Goal: Feedback & Contribution: Contribute content

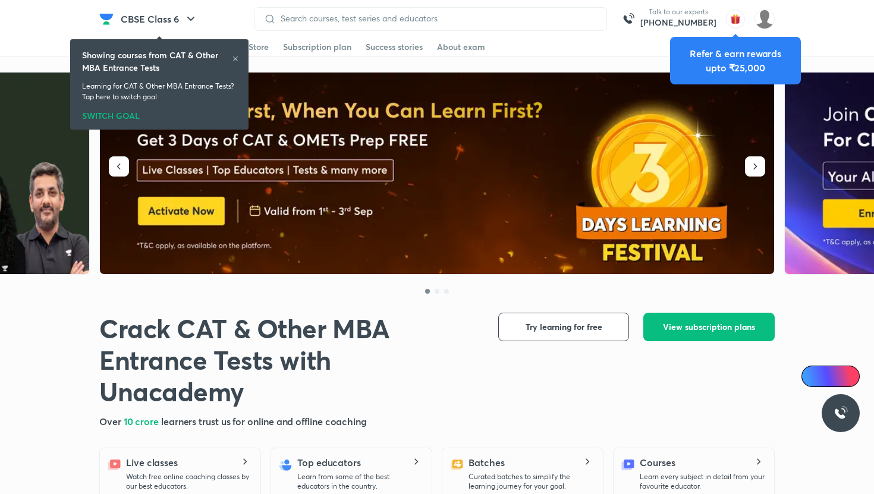
click at [775, 18] on header "CBSE Class 6 Talk to our experts +91-8585858585 Get started Educators Batch Sto…" at bounding box center [437, 19] width 874 height 38
click at [759, 20] on img at bounding box center [765, 19] width 20 height 20
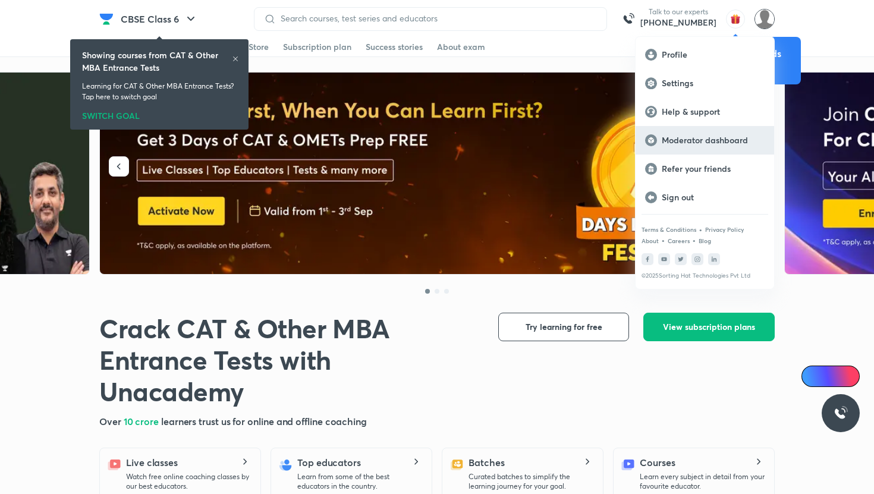
click at [721, 137] on p "Moderator dashboard" at bounding box center [713, 140] width 103 height 11
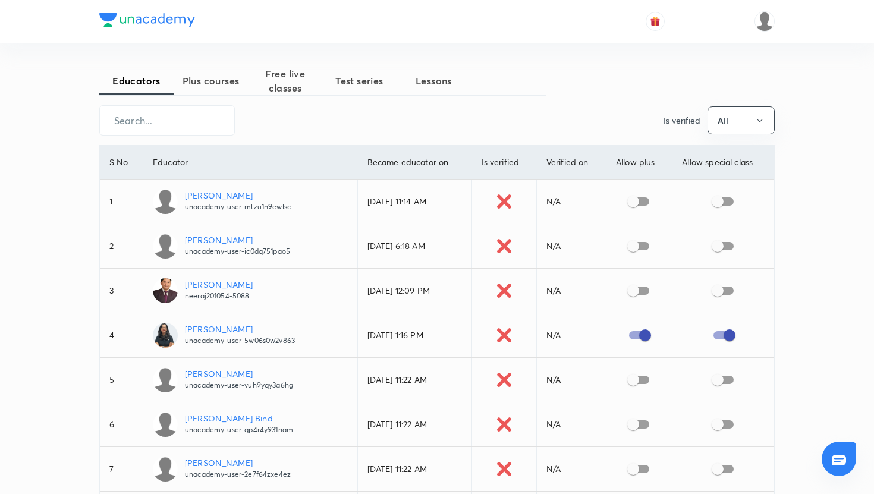
click at [222, 77] on span "Plus courses" at bounding box center [211, 81] width 74 height 14
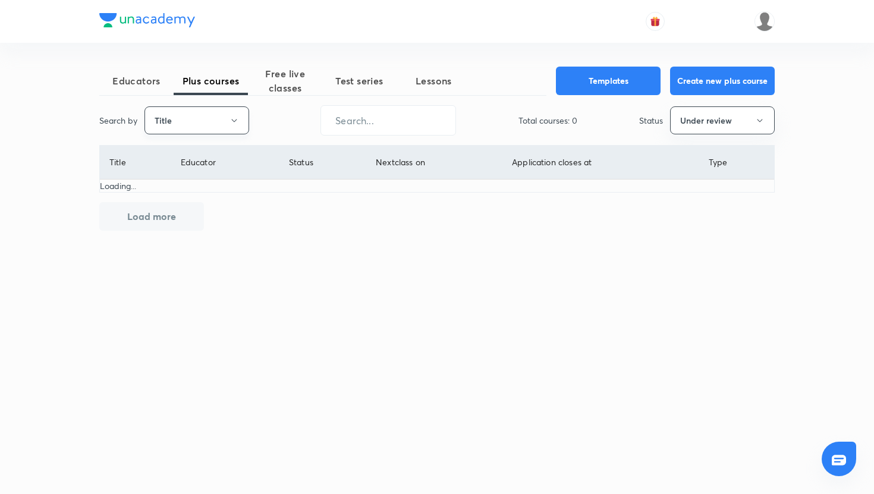
click at [232, 125] on button "Title" at bounding box center [197, 120] width 105 height 28
click at [209, 171] on li "Username" at bounding box center [196, 179] width 103 height 22
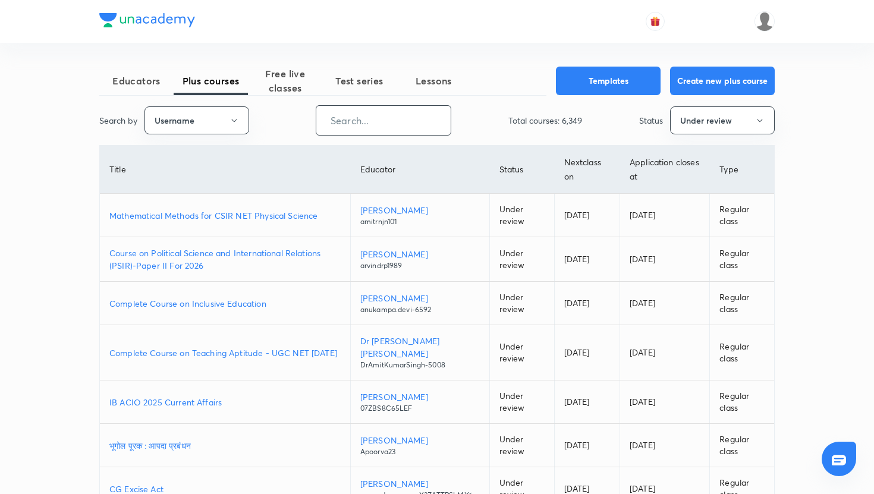
click at [362, 121] on input "text" at bounding box center [383, 120] width 134 height 30
paste input "=IMPORTRANGE("https://docs.google.com/spreadsheets/d/1auHCcIuZFWKO7cKP0qAtPULmH…"
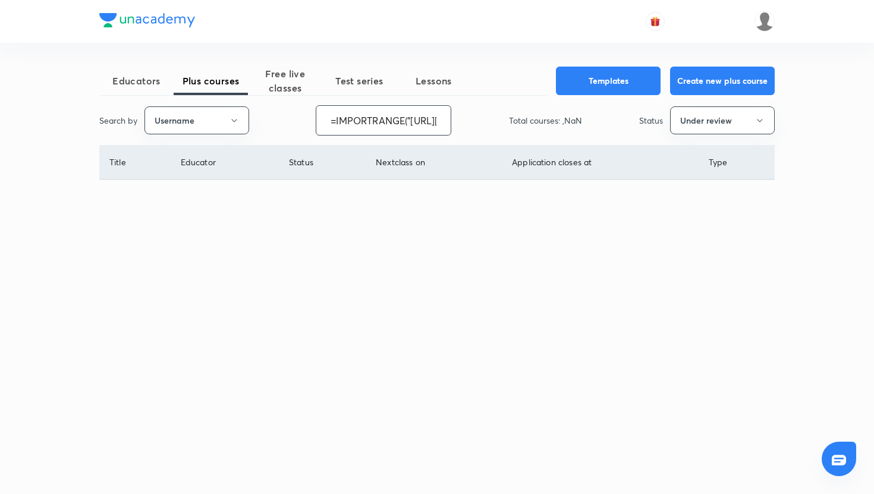
scroll to position [0, 662]
type input "=IMPORTRANGE("https://docs.google.com/spreadsheets/d/1auHCcIuZFWKO7cKP0qAtPULmH…"
click at [377, 122] on input "=IMPORTRANGE("https://docs.google.com/spreadsheets/d/1auHCcIuZFWKO7cKP0qAtPULmH…" at bounding box center [388, 120] width 134 height 30
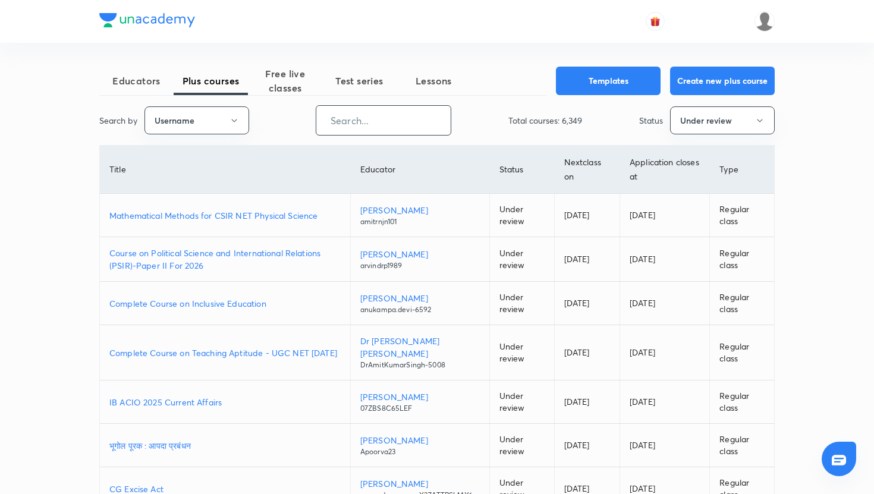
scroll to position [0, 0]
paste input "=IMPORTRANGE("https://docs.google.com/spreadsheets/d/1auHCcIuZFWKO7cKP0qAtPULmH…"
type input "=IMPORTRANGE("https://docs.google.com/spreadsheets/d/1auHCcIuZFWKO7cKP0qAtPULmH…"
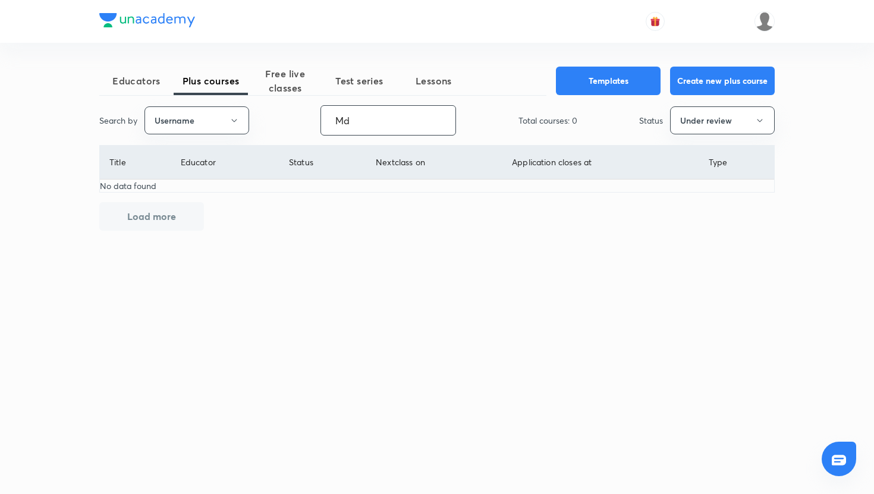
type input "M"
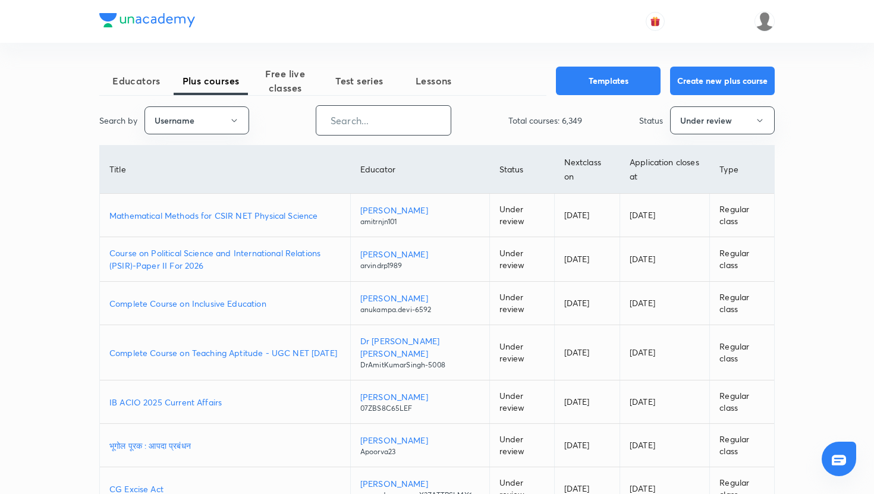
paste input "=IMPORTRANGE("https://docs.google.com/spreadsheets/d/1auHCcIuZFWKO7cKP0qAtPULmH…"
type input "=IMPORTRANGE("https://docs.google.com/spreadsheets/d/1auHCcIuZFWKO7cKP0qAtPULmH…"
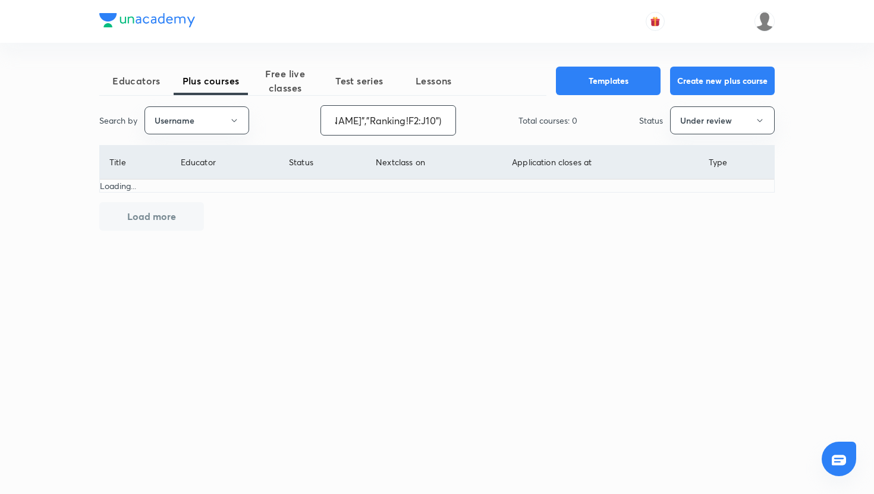
click at [400, 123] on input "=IMPORTRANGE("https://docs.google.com/spreadsheets/d/1auHCcIuZFWKO7cKP0qAtPULmH…" at bounding box center [388, 120] width 134 height 30
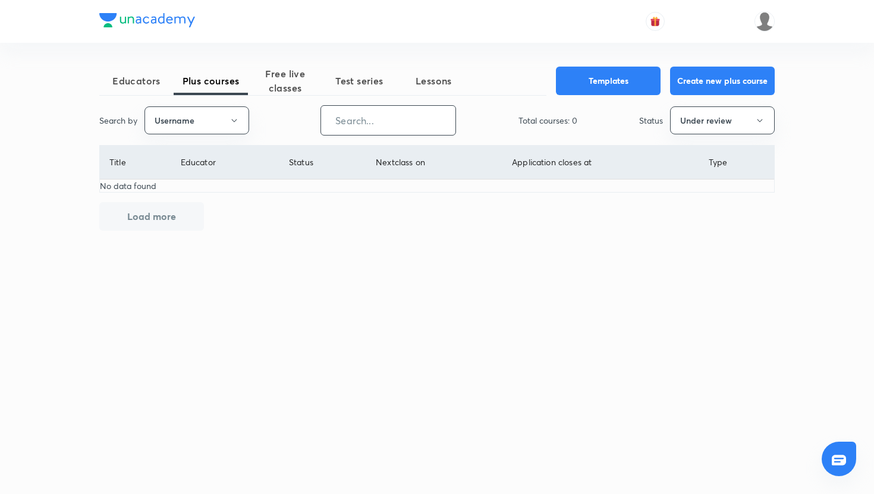
scroll to position [0, 0]
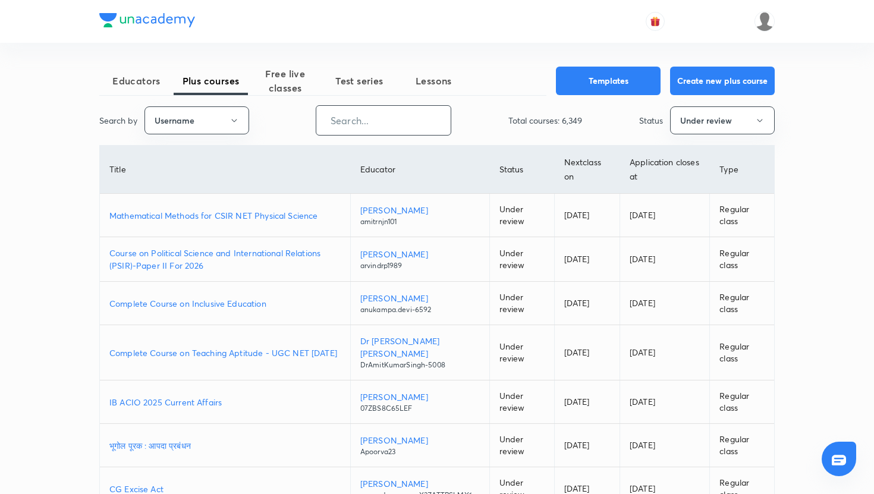
paste input "Neha Saini"
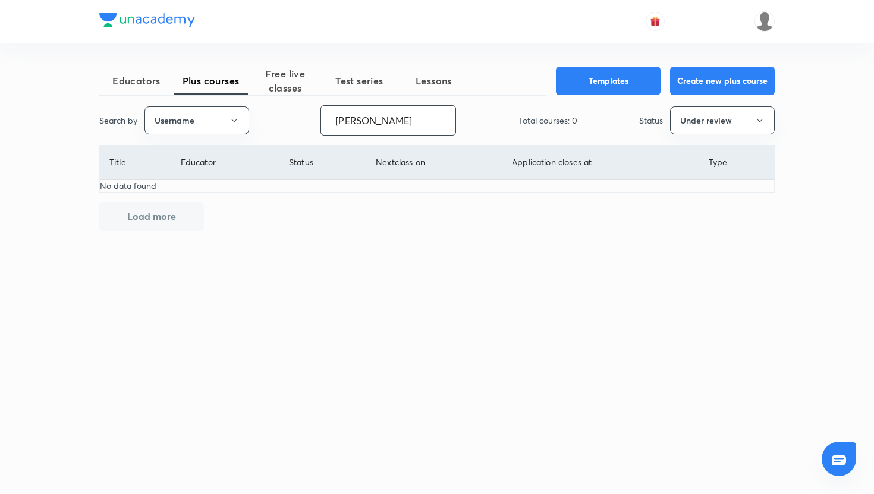
click at [366, 119] on input "Neha Saini" at bounding box center [388, 120] width 134 height 30
paste input "text"
drag, startPoint x: 385, startPoint y: 123, endPoint x: 279, endPoint y: 133, distance: 105.7
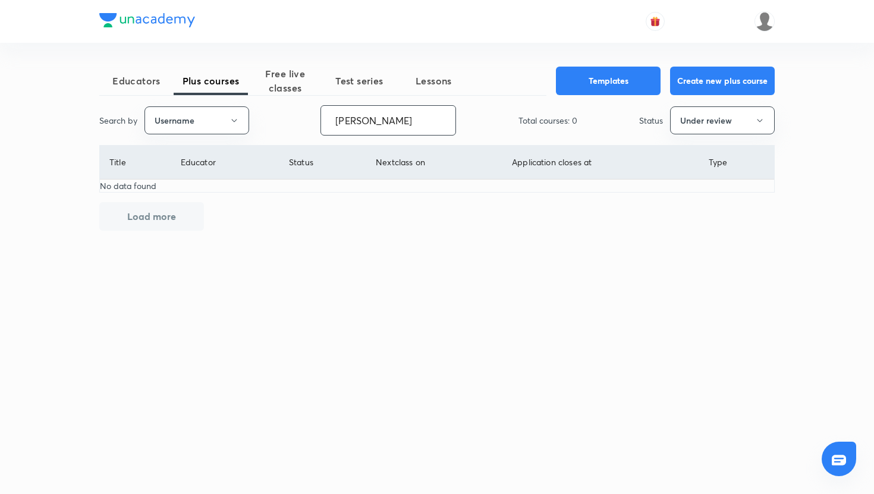
click at [279, 133] on div "Search by Username Neha Saini ​ Total courses: 0 Status Under review" at bounding box center [437, 120] width 676 height 30
type input "N"
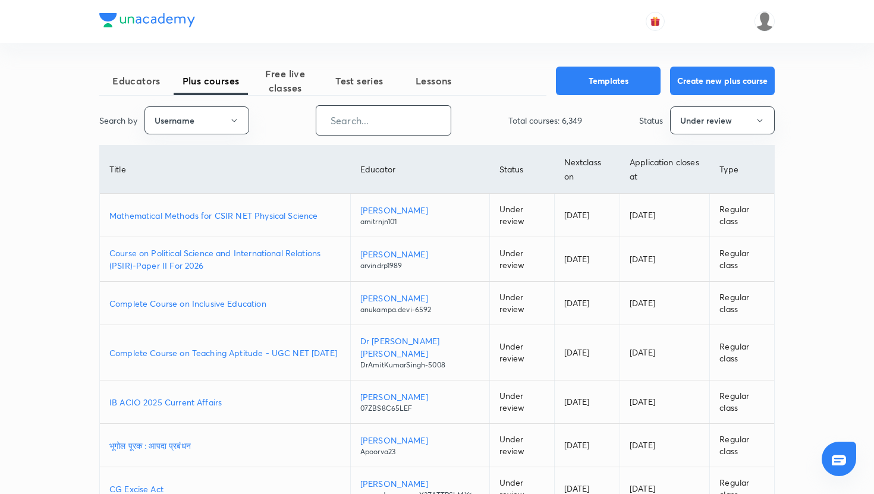
paste input "Neha Saini"
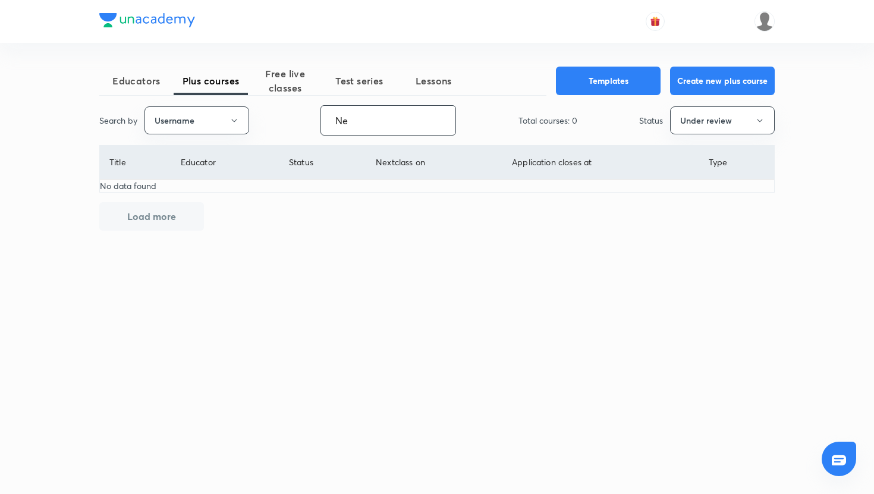
type input "N"
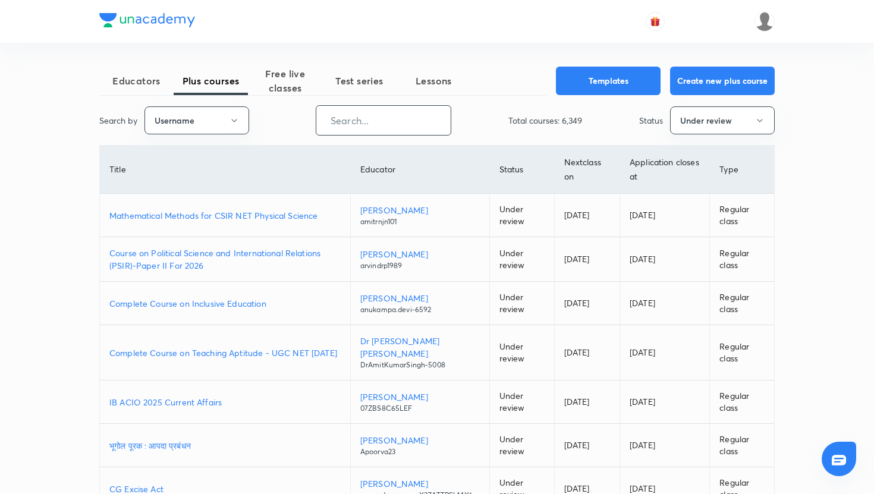
click at [385, 121] on input "text" at bounding box center [383, 120] width 134 height 30
paste input "Lisha Thakur"
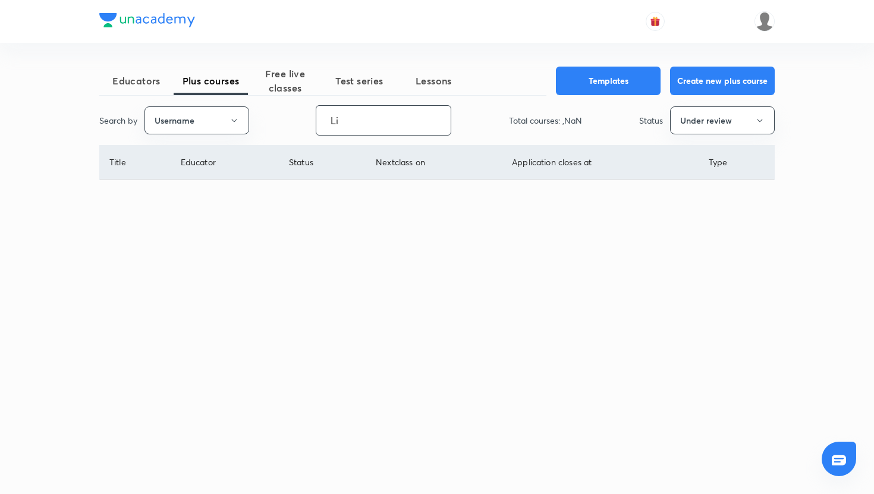
type input "L"
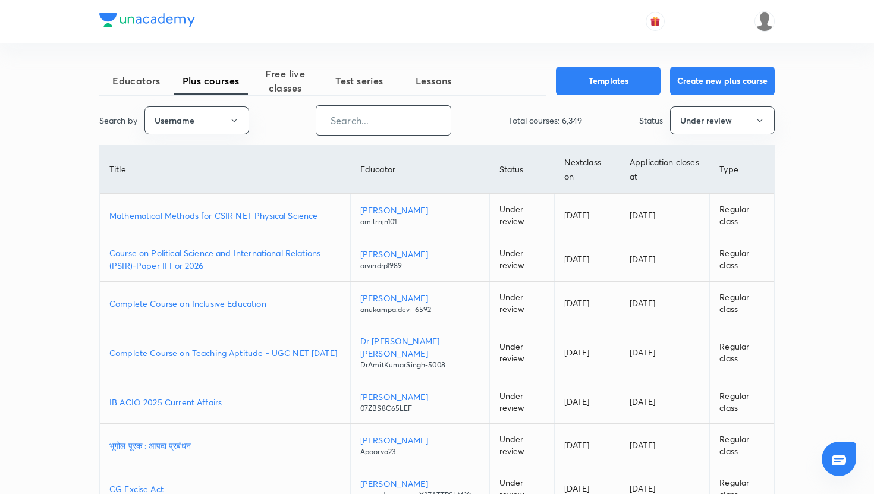
paste input "lishathakur-3170"
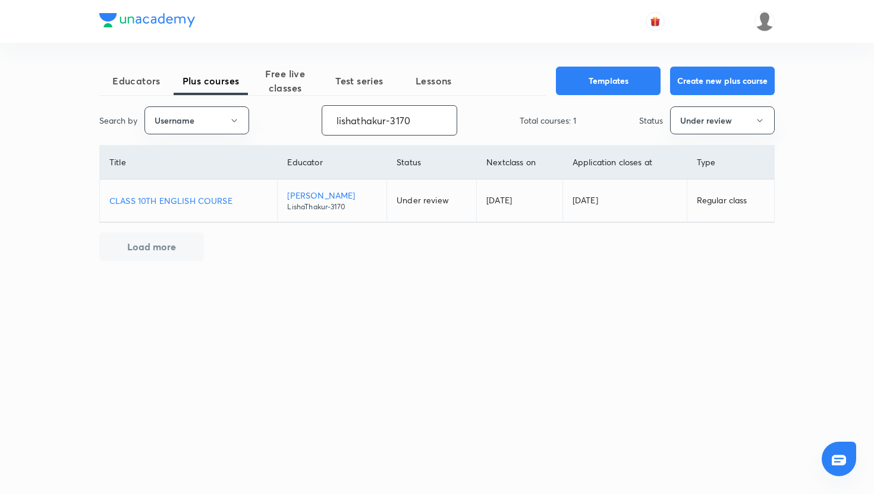
type input "lishathakur-3170"
click at [228, 199] on p "CLASS 10TH ENGLISH COURSE" at bounding box center [188, 200] width 158 height 12
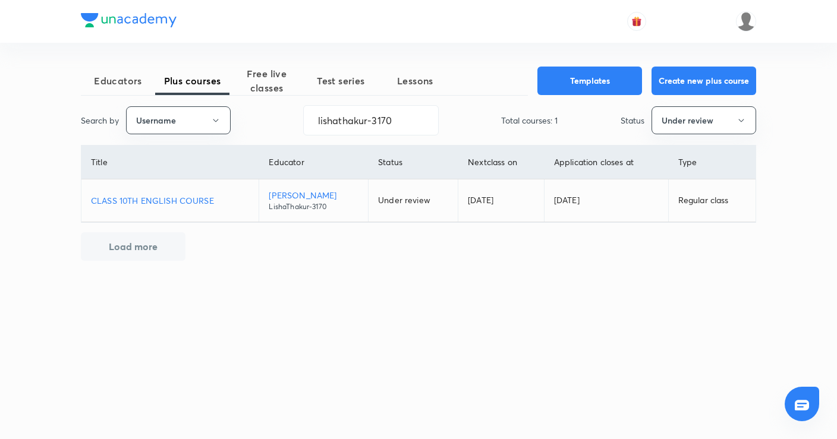
click at [258, 282] on div at bounding box center [418, 271] width 837 height 21
click at [202, 203] on p "CLASS 10TH ENGLISH COURSE" at bounding box center [170, 200] width 158 height 12
click at [207, 199] on p "CLASS 10TH ENGLISH COURSE" at bounding box center [170, 200] width 158 height 12
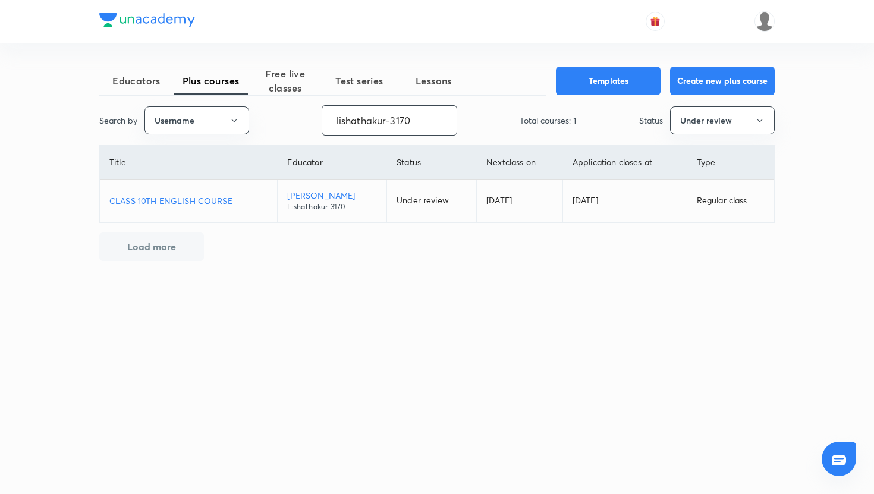
click at [369, 128] on input "lishathakur-3170" at bounding box center [389, 120] width 134 height 30
click at [413, 113] on input "lishathakur-3170" at bounding box center [389, 120] width 134 height 30
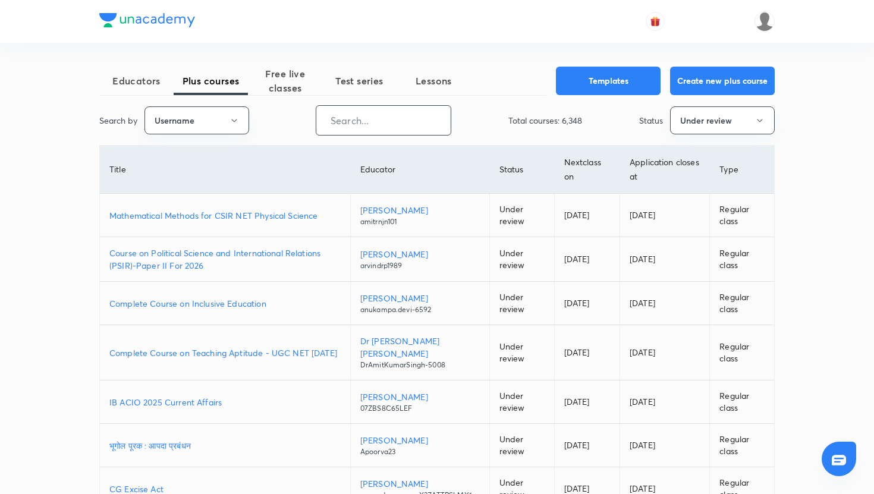
click at [459, 90] on button "Lessons" at bounding box center [434, 81] width 74 height 29
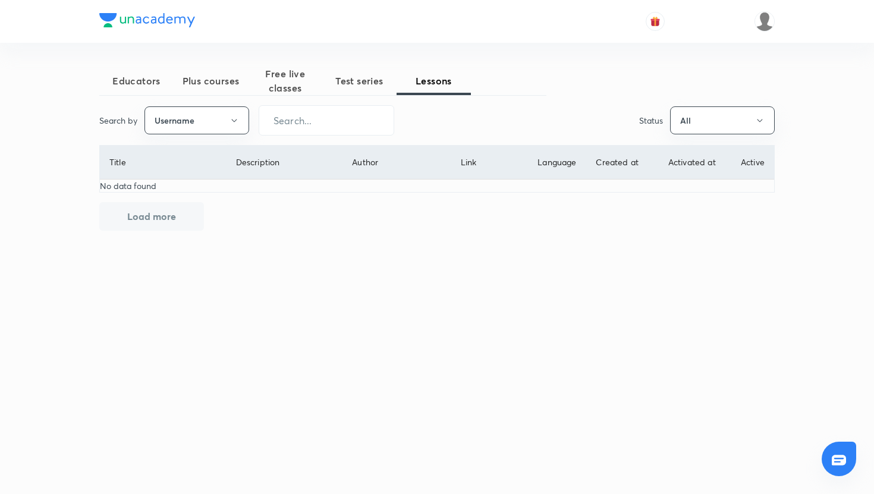
click at [230, 77] on span "Plus courses" at bounding box center [211, 81] width 74 height 14
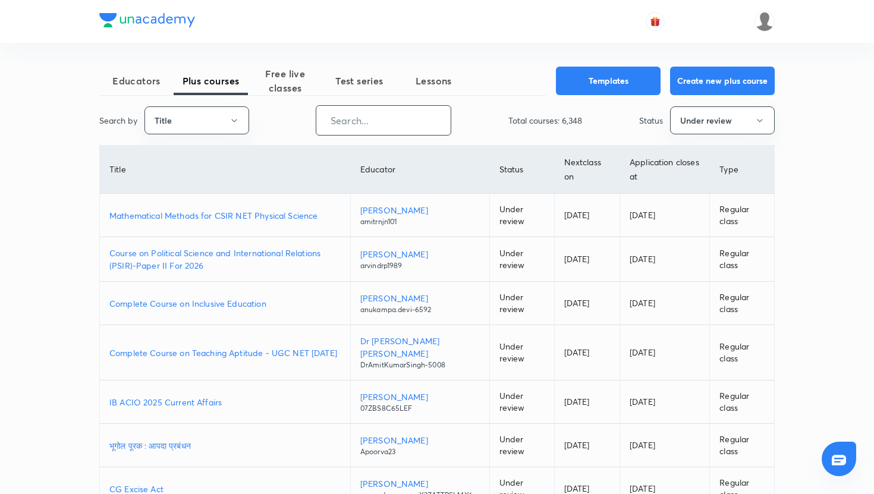
click at [359, 127] on input "text" at bounding box center [383, 120] width 134 height 30
paste input "unacademy-user-bjkp53i5i0ic"
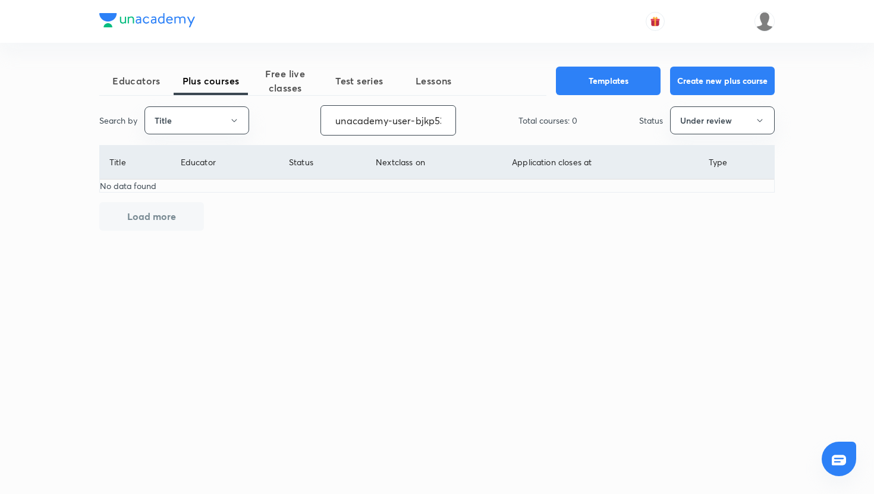
type input "unacademy-user-bjkp53i5i0ic"
click at [224, 112] on button "Title" at bounding box center [197, 120] width 105 height 28
click at [199, 172] on span "Username" at bounding box center [196, 178] width 89 height 12
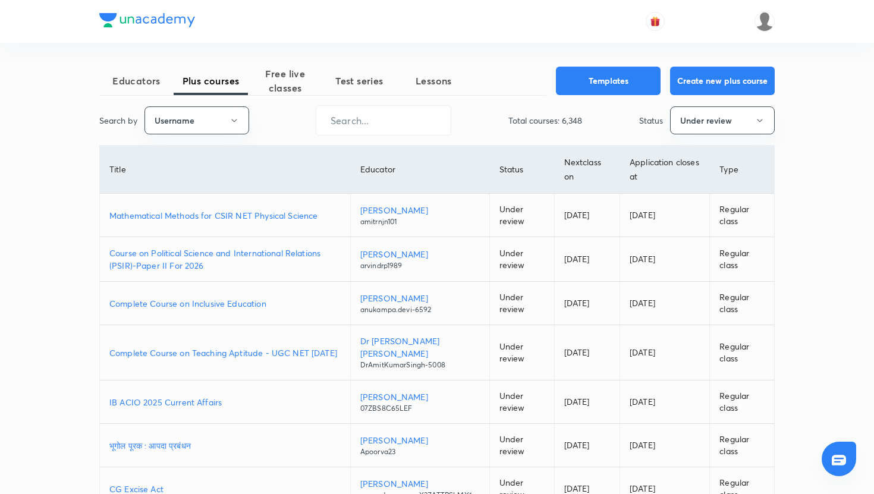
click at [396, 136] on div "Educators Plus courses Free live classes Test series Lessons Templates Create n…" at bounding box center [437, 374] width 676 height 614
click at [396, 131] on input "text" at bounding box center [383, 120] width 134 height 30
paste input "unacademy-user-bjkp53i5i0ic"
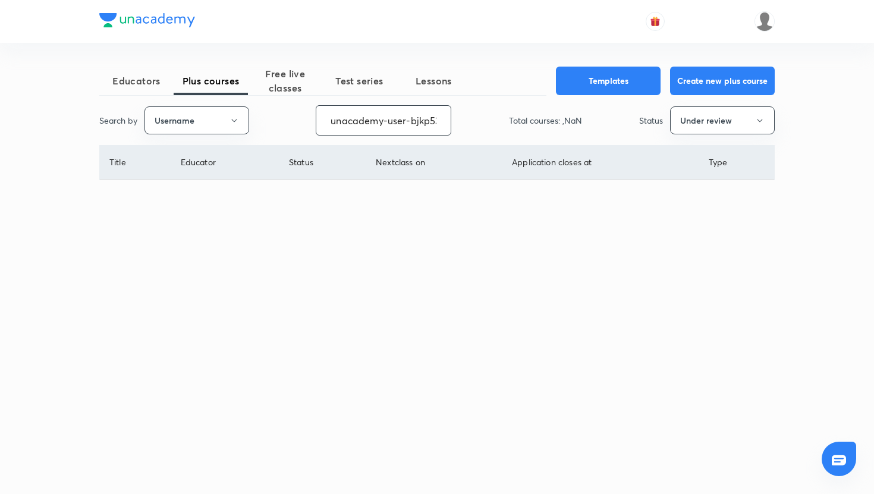
scroll to position [0, 30]
type input "unacademy-user-bjkp53i5i0ic"
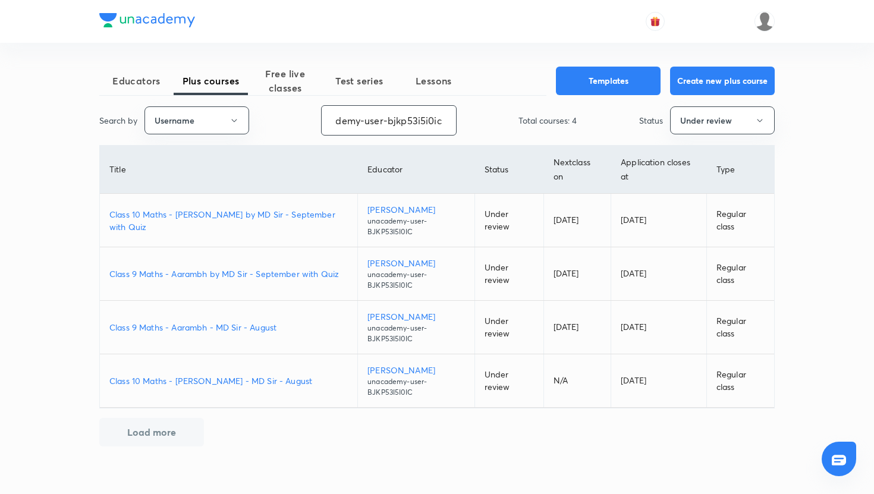
click at [291, 215] on p "Class 10 Maths - Nischay by MD Sir - September with Quiz" at bounding box center [228, 220] width 238 height 25
click at [439, 24] on div at bounding box center [437, 21] width 676 height 43
click at [294, 212] on p "Class 10 Maths - Nischay by MD Sir - September with Quiz" at bounding box center [228, 220] width 238 height 25
click at [266, 270] on p "Class 9 Maths - Aarambh by MD Sir - September with Quiz" at bounding box center [228, 274] width 238 height 12
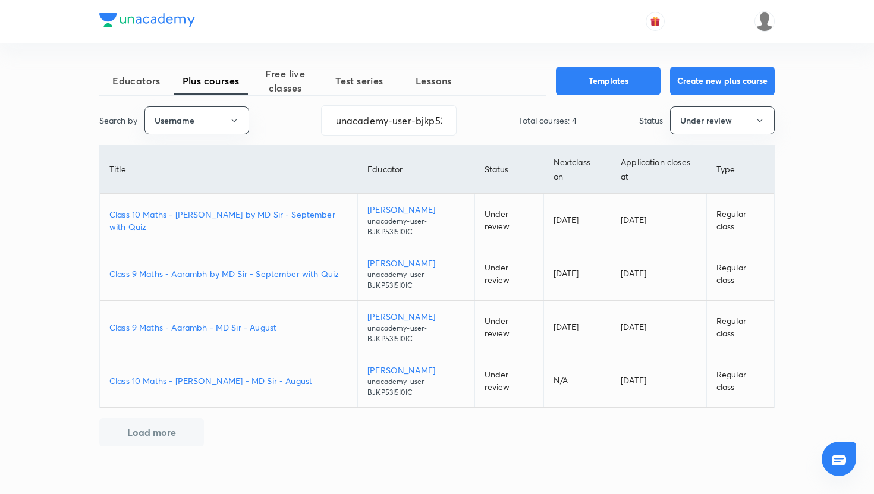
click at [212, 330] on p "Class 9 Maths - Aarambh - MD Sir - August" at bounding box center [228, 327] width 238 height 12
click at [413, 123] on input "unacademy-user-bjkp53i5i0ic" at bounding box center [389, 120] width 134 height 30
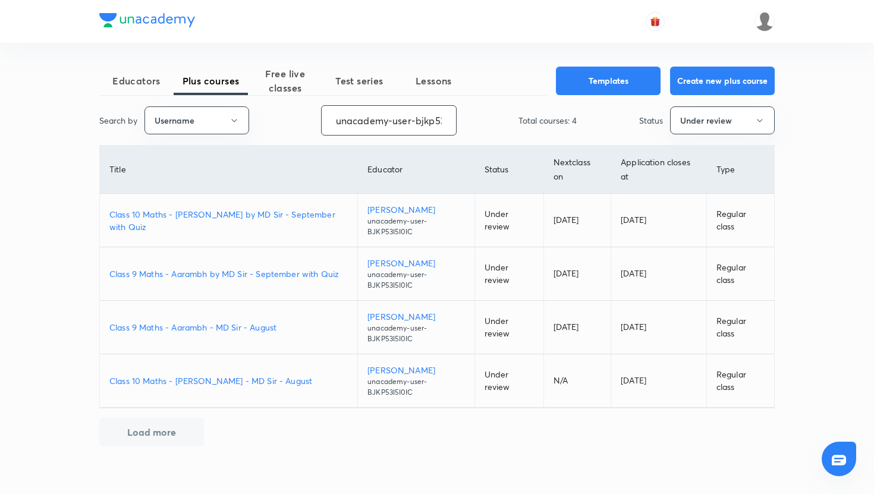
click at [413, 123] on input "unacademy-user-bjkp53i5i0ic" at bounding box center [389, 120] width 134 height 30
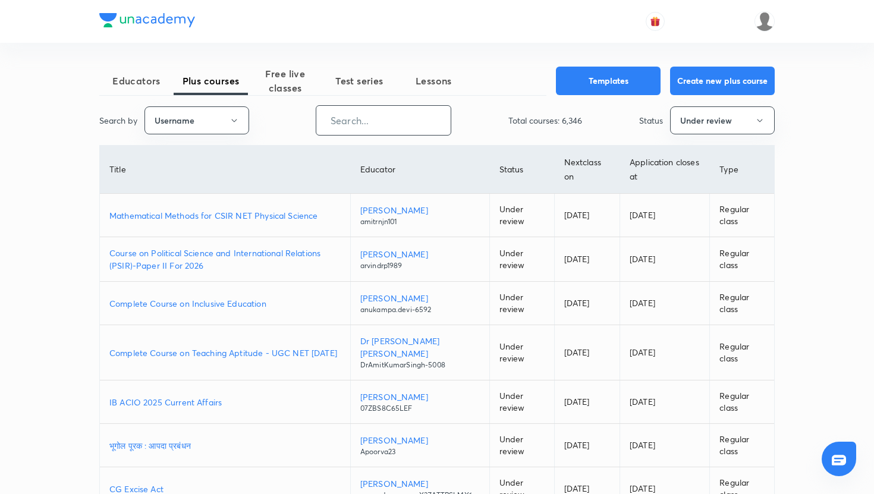
paste input "nehasaini7"
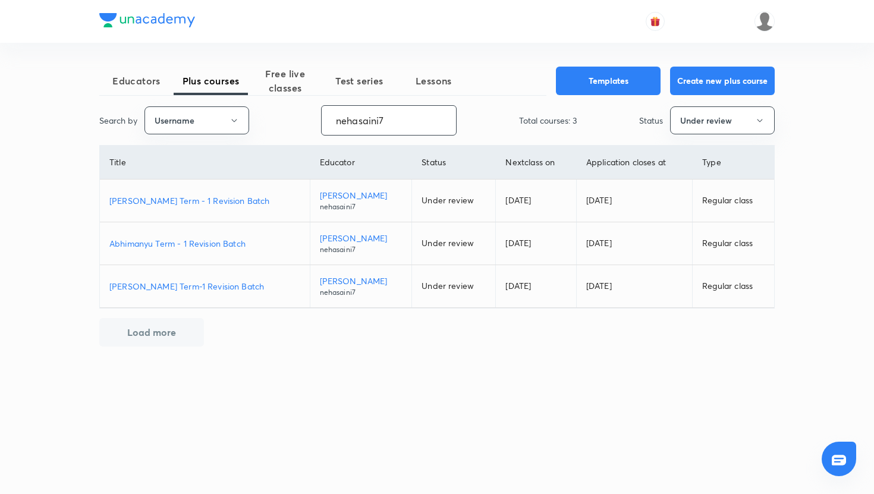
type input "nehasaini7"
click at [234, 197] on p "JAGRIT Term - 1 Revision Batch" at bounding box center [204, 200] width 191 height 12
click at [226, 202] on p "JAGRIT Term - 1 Revision Batch" at bounding box center [204, 200] width 191 height 12
click at [194, 247] on p "Abhimanyu Term - 1 Revision Batch" at bounding box center [204, 243] width 191 height 12
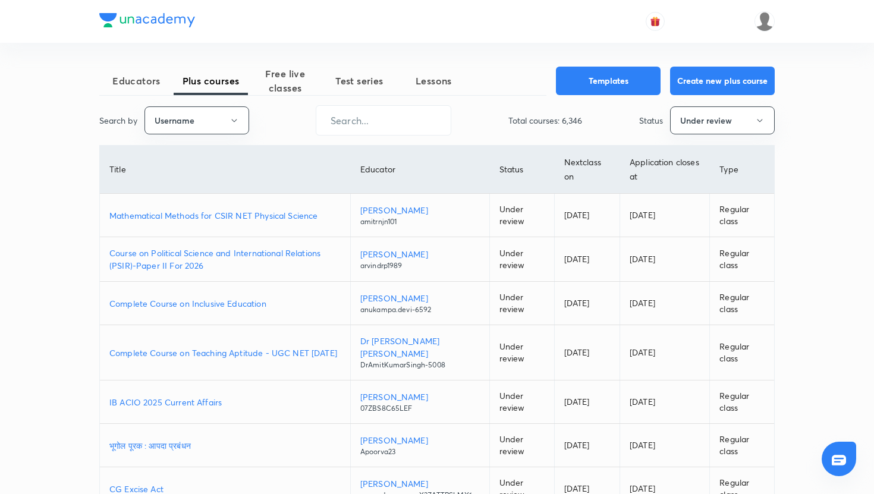
type input "unacademy-user-bjkp53i5i0ic"
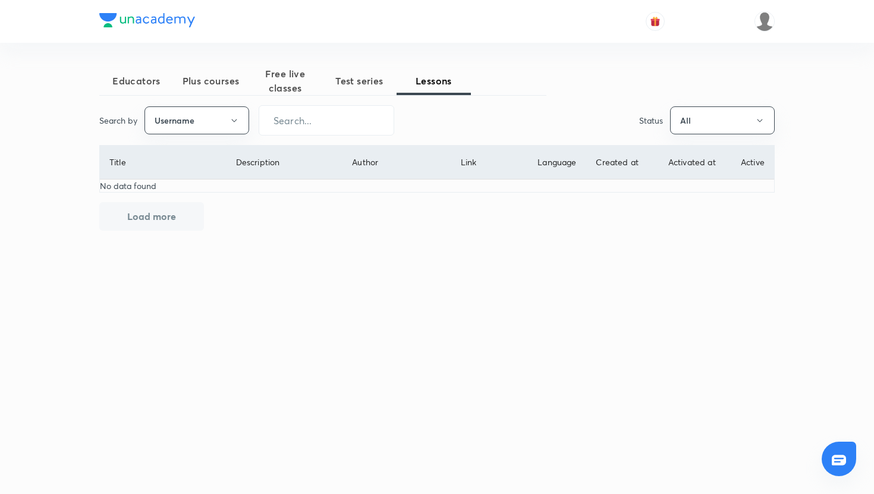
click at [227, 87] on span "Plus courses" at bounding box center [211, 81] width 74 height 14
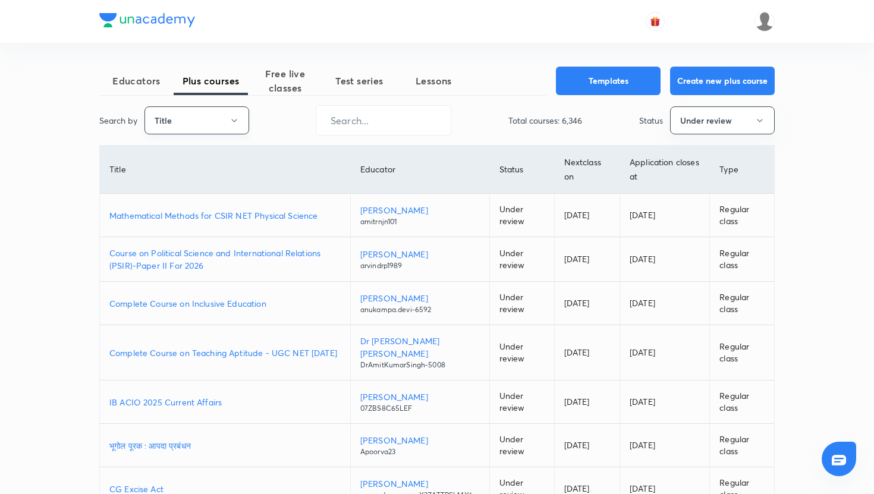
click at [213, 123] on button "Title" at bounding box center [197, 120] width 105 height 28
click at [206, 174] on span "Username" at bounding box center [196, 178] width 89 height 12
click at [378, 121] on input "text" at bounding box center [383, 120] width 134 height 30
paste input "unacademy-user-M6KD8EH824V3"
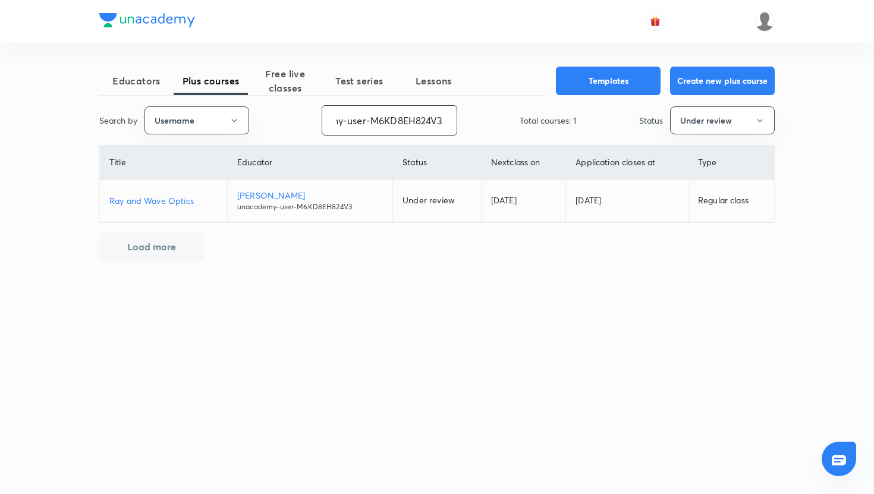
type input "unacademy-user-M6KD8EH824V3"
click at [414, 122] on input "unacademy-user-M6KD8EH824V3" at bounding box center [389, 120] width 134 height 30
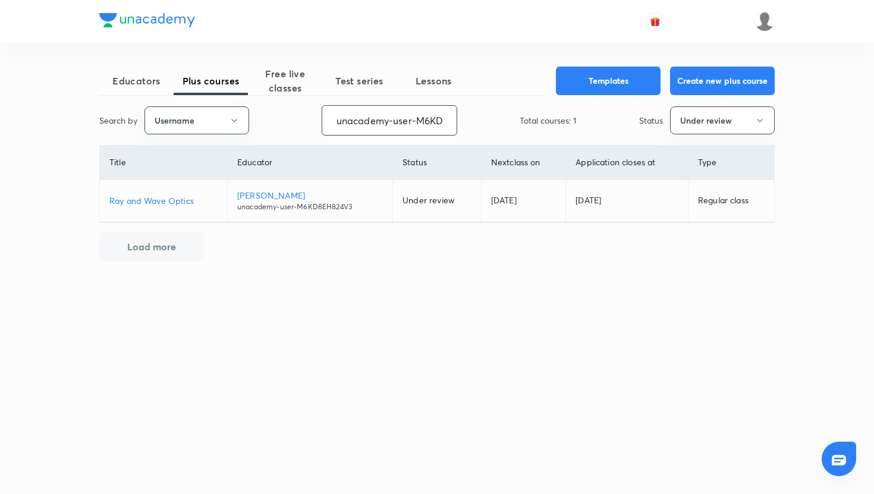
click at [414, 122] on input "unacademy-user-M6KD8EH824V3" at bounding box center [389, 120] width 134 height 30
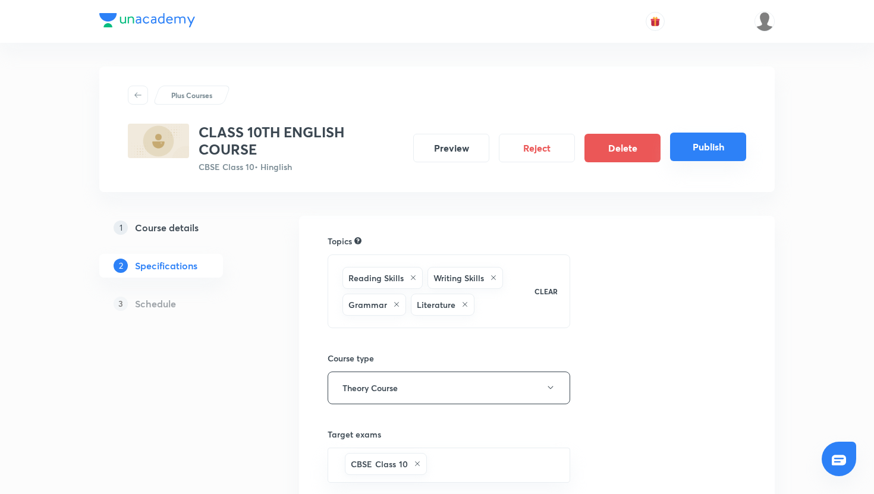
click at [706, 150] on button "Publish" at bounding box center [708, 147] width 76 height 29
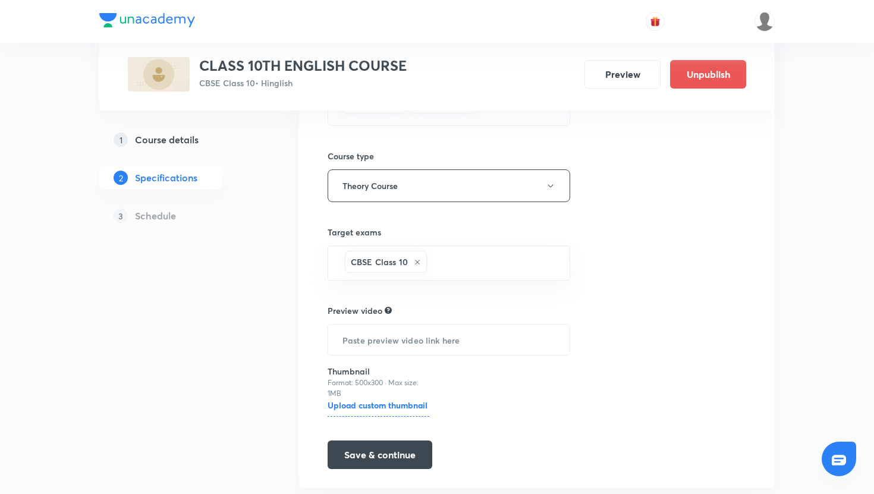
scroll to position [219, 0]
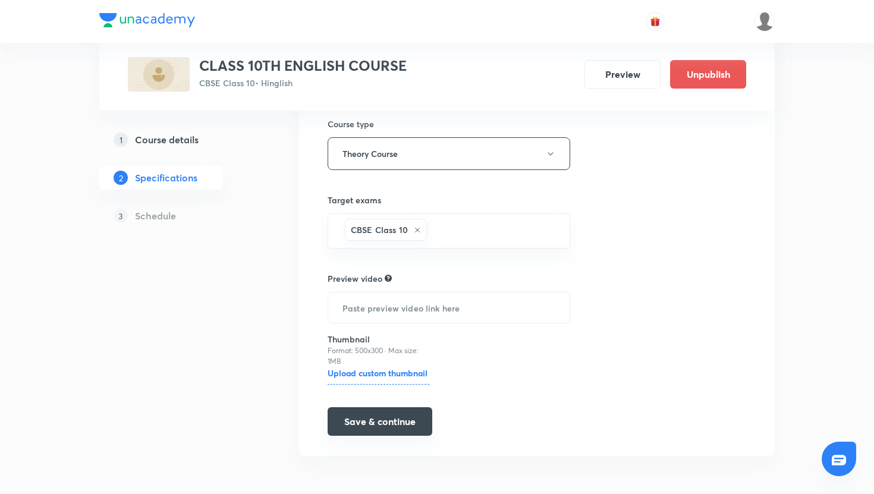
click at [413, 429] on button "Save & continue" at bounding box center [380, 421] width 105 height 29
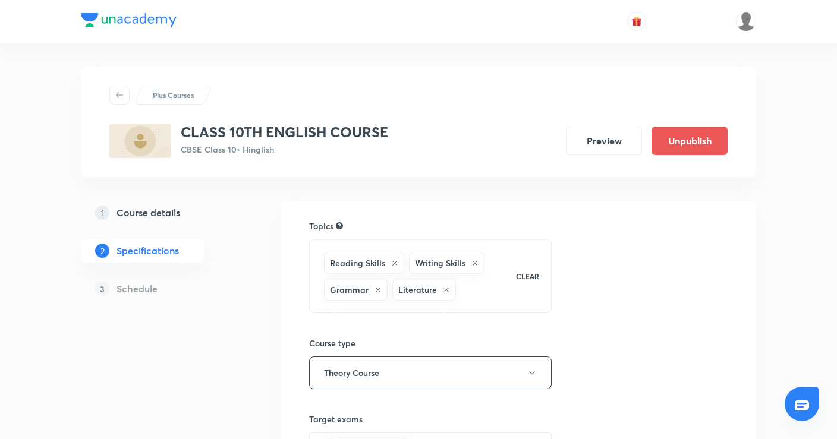
click at [172, 216] on h5 "Course details" at bounding box center [149, 213] width 64 height 14
click at [432, 65] on div "Plus Courses CLASS 10TH ENGLISH COURSE CBSE Class 10 • Hinglish Preview Unpubli…" at bounding box center [419, 367] width 676 height 649
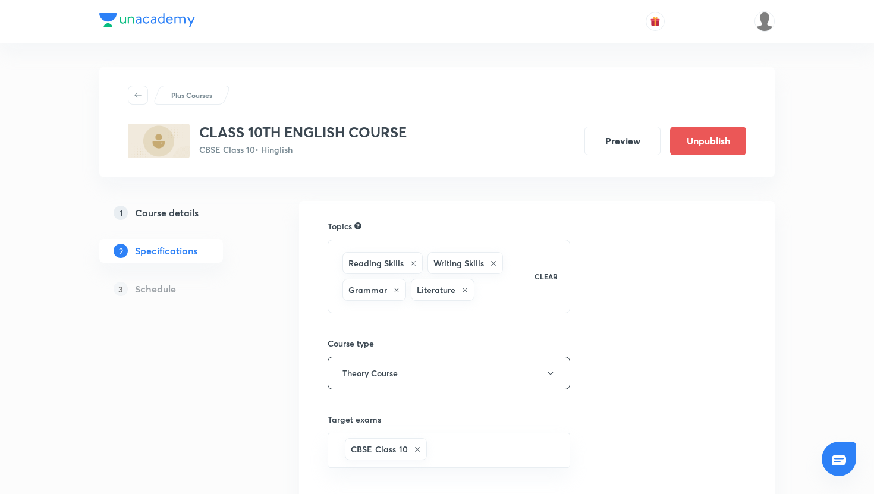
click at [320, 68] on div "Plus Courses CLASS 10TH ENGLISH COURSE CBSE Class 10 • Hinglish Preview Unpubli…" at bounding box center [437, 122] width 676 height 111
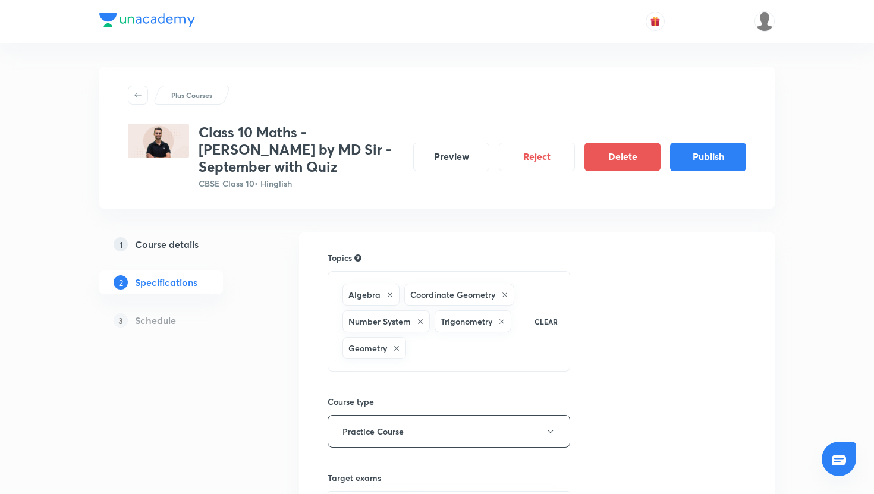
click at [249, 213] on div "Plus Courses Class 10 Maths - [PERSON_NAME] by MD Sir - September with Quiz CBS…" at bounding box center [437, 409] width 676 height 684
click at [690, 142] on button "Publish" at bounding box center [708, 156] width 76 height 29
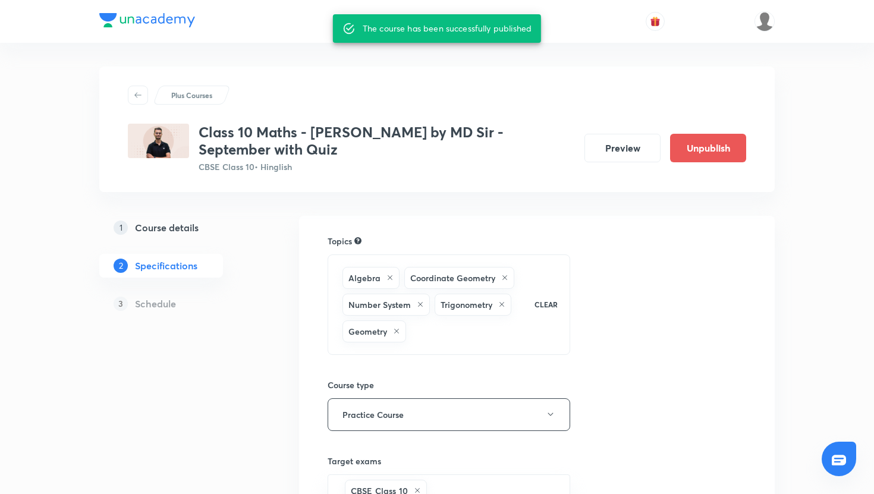
click at [270, 87] on div "Plus Courses" at bounding box center [437, 95] width 618 height 19
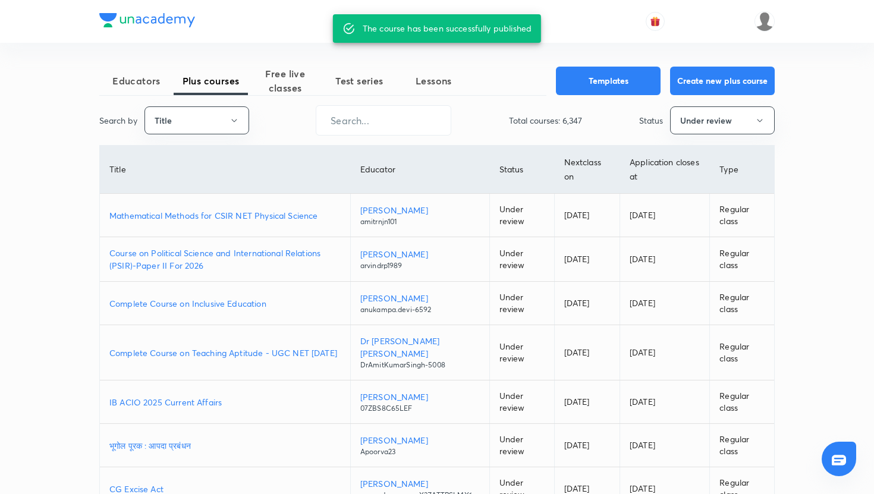
click at [412, 55] on div "Educators Plus courses Free live classes Test series Lessons Templates Create n…" at bounding box center [437, 362] width 676 height 638
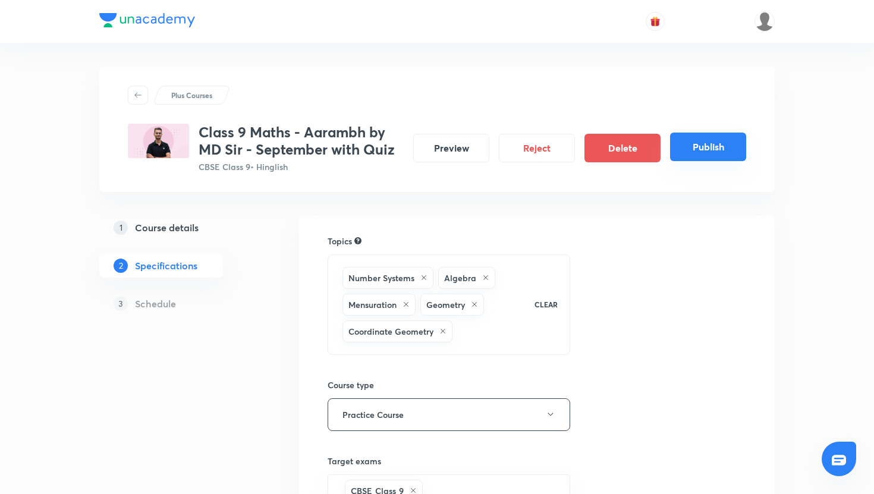
click at [722, 148] on button "Publish" at bounding box center [708, 147] width 76 height 29
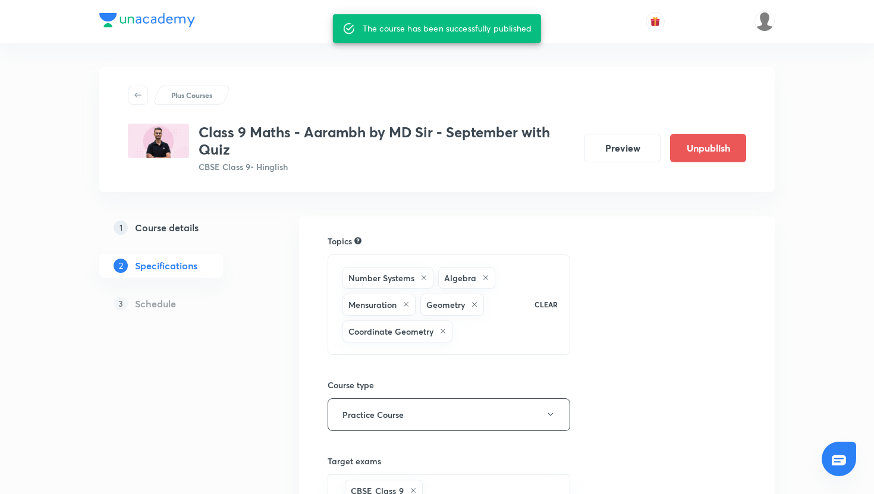
click at [288, 52] on div "Plus Courses Class 9 Maths - Aarambh by MD Sir - September with Quiz CBSE Class…" at bounding box center [437, 388] width 676 height 691
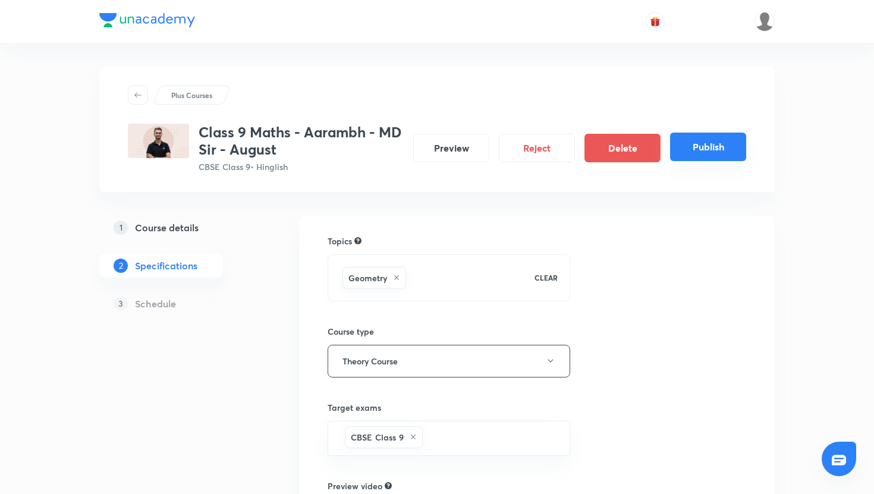
click at [684, 150] on button "Publish" at bounding box center [708, 147] width 76 height 29
click at [704, 154] on button "Publish" at bounding box center [708, 147] width 76 height 29
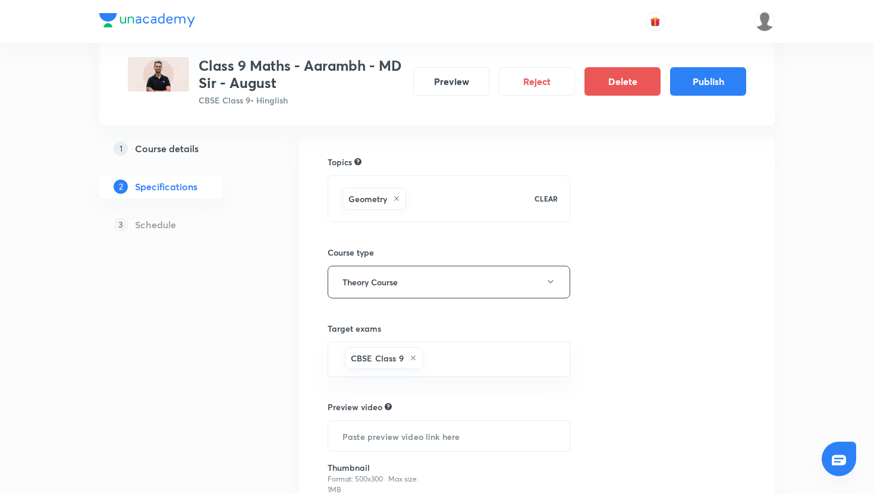
scroll to position [207, 0]
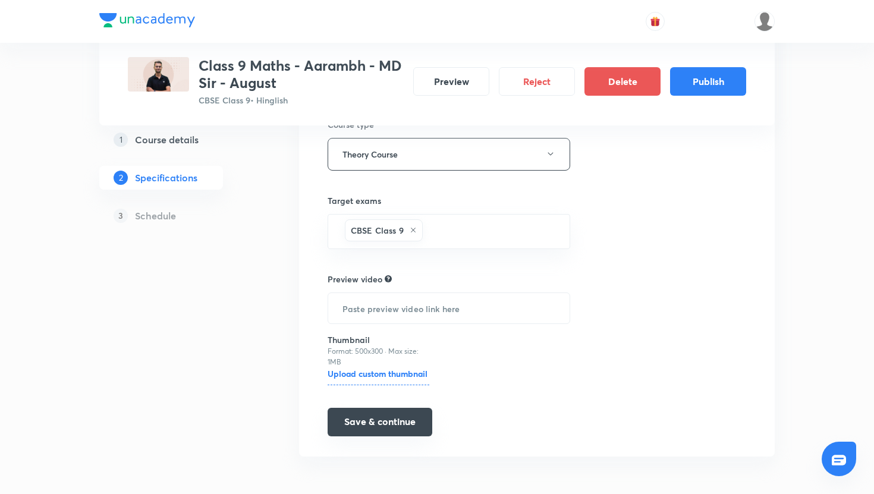
click at [365, 414] on button "Save & continue" at bounding box center [380, 422] width 105 height 29
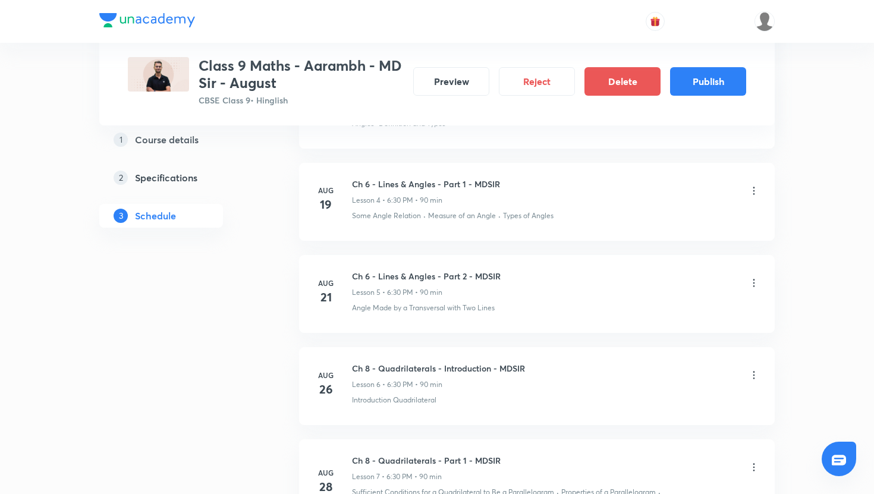
scroll to position [1198, 0]
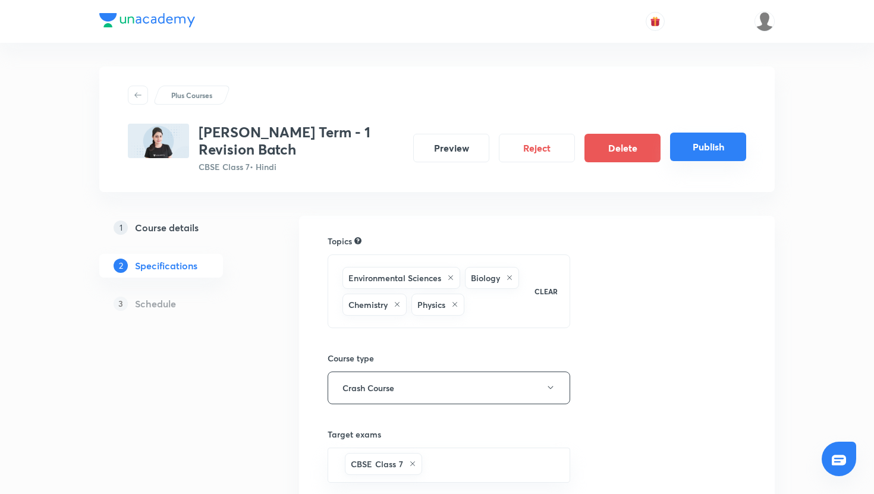
click at [695, 161] on button "Publish" at bounding box center [708, 147] width 76 height 29
click at [696, 143] on button "Publish" at bounding box center [708, 147] width 76 height 29
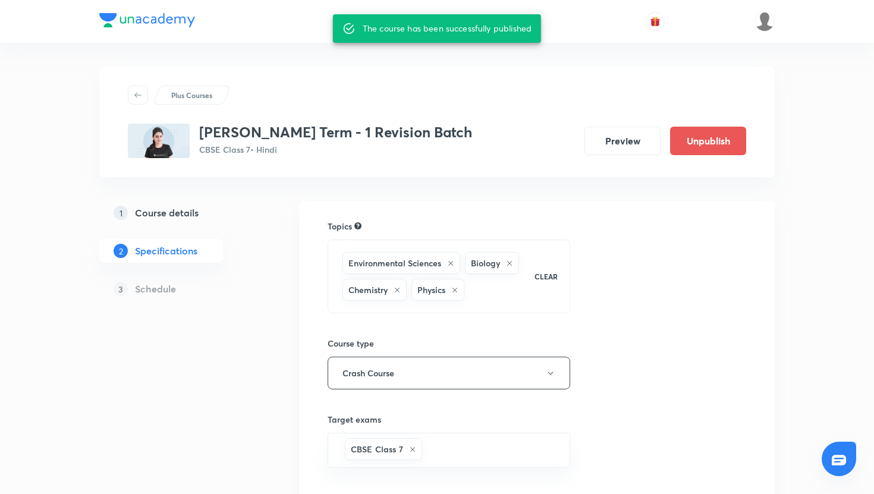
click at [341, 89] on div "Plus Courses" at bounding box center [437, 95] width 618 height 19
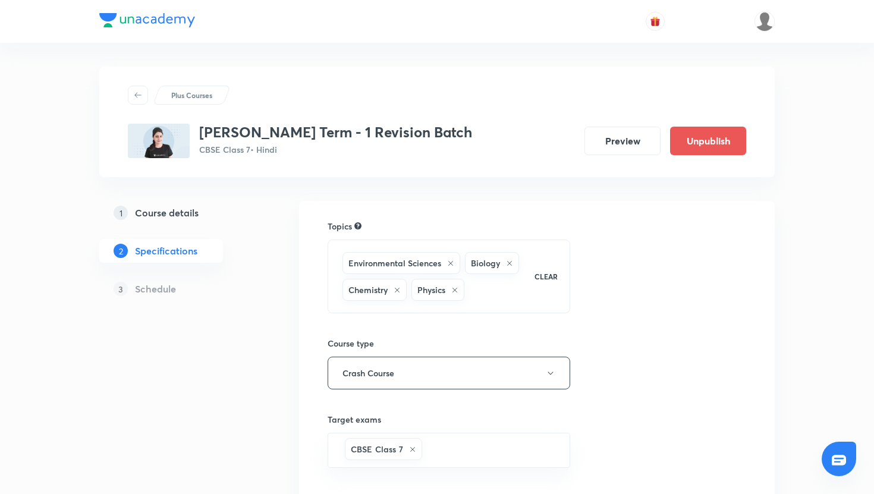
click at [79, 74] on div "Plus Courses JAGRIT Term - 1 Revision Batch CBSE Class 7 • Hindi Preview Unpubl…" at bounding box center [437, 357] width 874 height 714
click at [151, 133] on img at bounding box center [159, 141] width 62 height 34
click at [134, 103] on div at bounding box center [138, 95] width 20 height 19
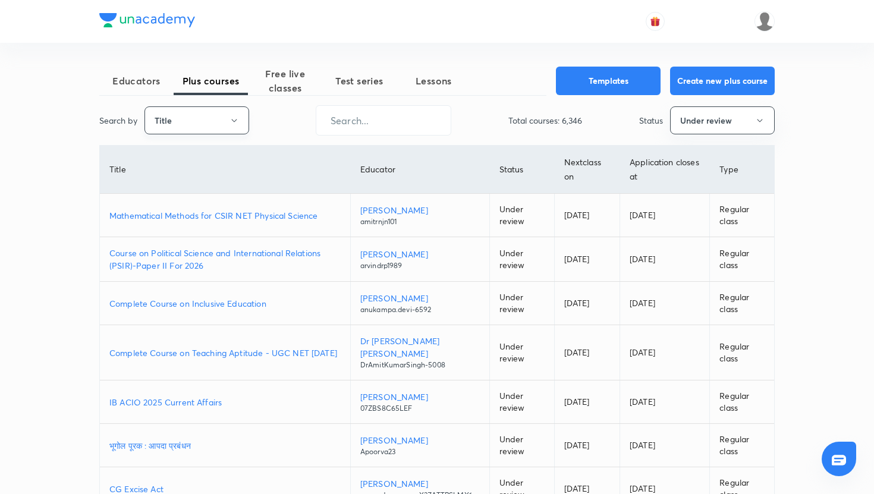
click at [237, 132] on button "Title" at bounding box center [197, 120] width 105 height 28
click at [208, 177] on span "Username" at bounding box center [196, 178] width 89 height 12
click at [343, 130] on input "text" at bounding box center [383, 120] width 134 height 30
paste input "nehasaini7"
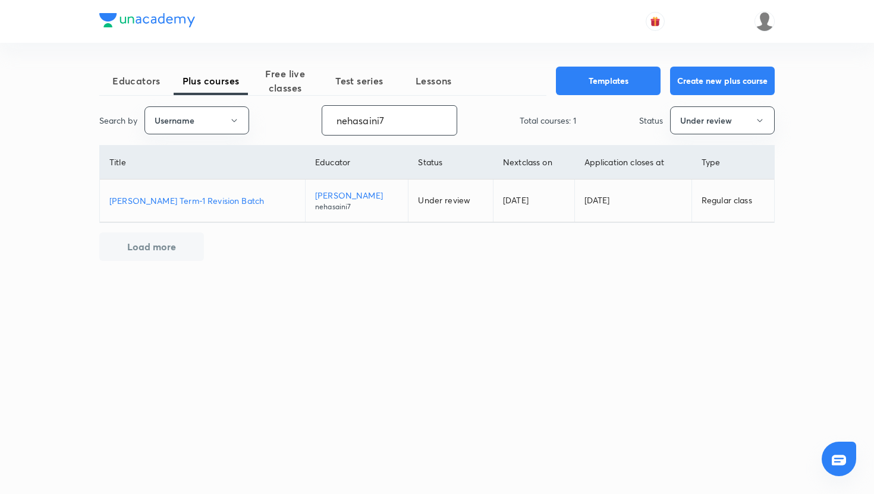
type input "nehasaini7"
click at [224, 198] on p "UTKARSH Term-1 Revision Batch" at bounding box center [202, 200] width 186 height 12
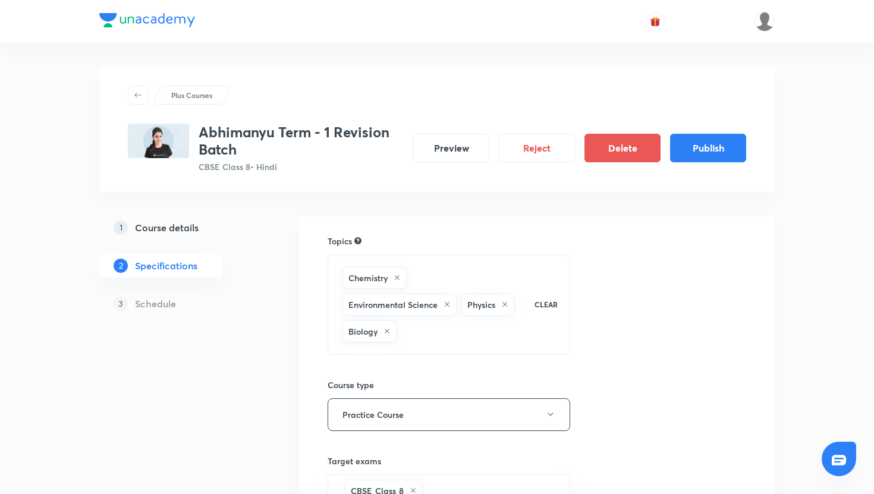
click at [268, 55] on div "Plus Courses Abhimanyu Term - 1 Revision Batch CBSE Class 8 • Hindi Preview Rej…" at bounding box center [437, 388] width 676 height 691
click at [706, 147] on button "Publish" at bounding box center [708, 147] width 76 height 29
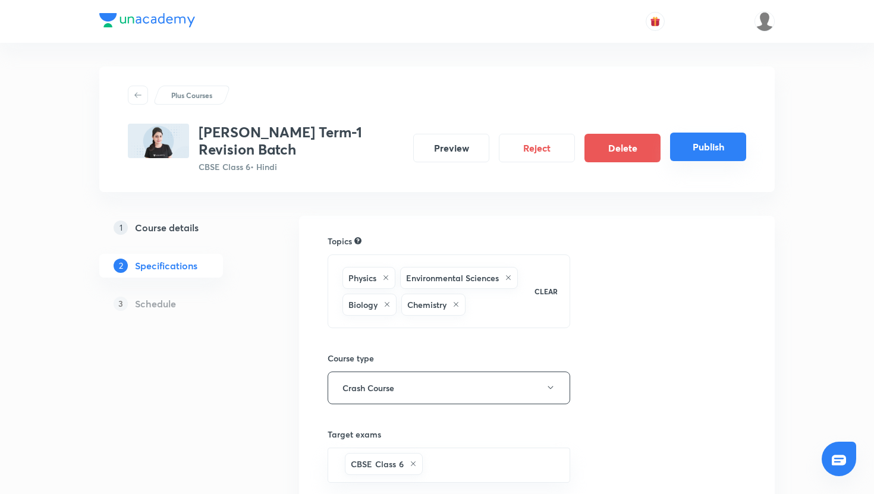
click at [679, 154] on button "Publish" at bounding box center [708, 147] width 76 height 29
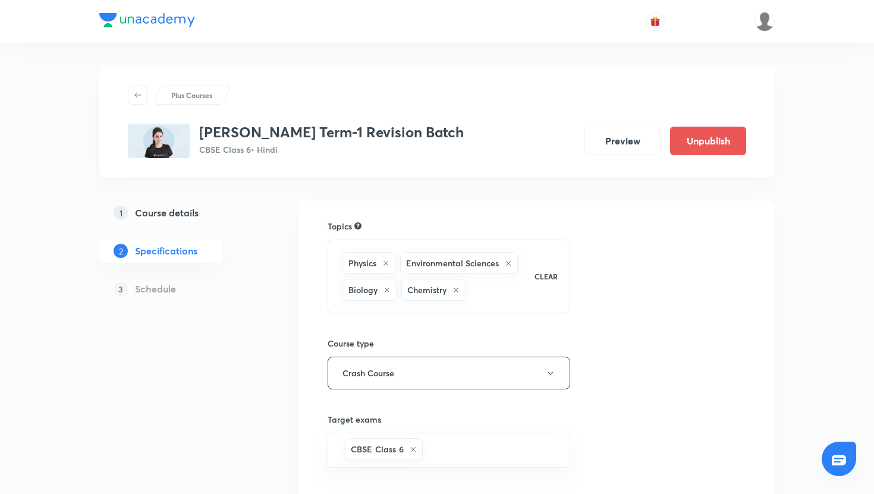
click at [80, 89] on div "Plus Courses [PERSON_NAME] Term-1 Revision Batch CBSE Class 6 • Hindi Preview U…" at bounding box center [437, 357] width 874 height 714
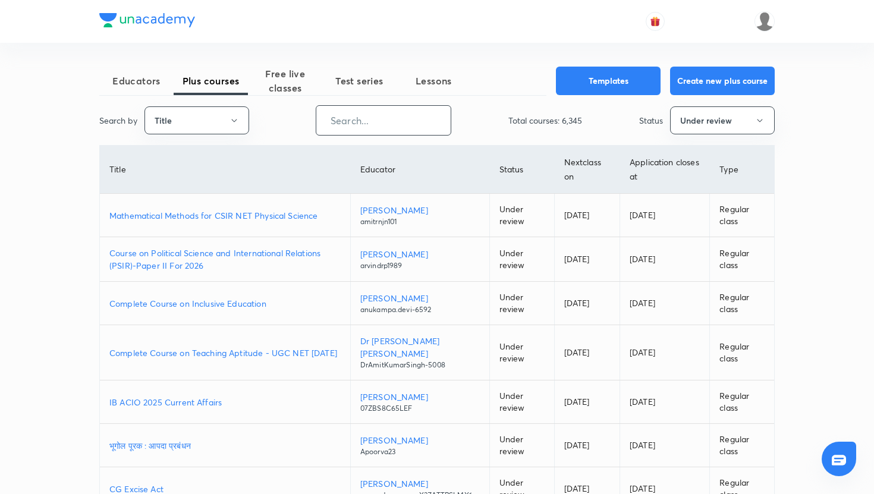
click at [344, 125] on input "text" at bounding box center [383, 120] width 134 height 30
click at [238, 116] on icon "button" at bounding box center [235, 121] width 10 height 10
click at [203, 178] on span "Username" at bounding box center [196, 178] width 89 height 12
click at [353, 121] on input "text" at bounding box center [383, 120] width 134 height 30
paste input "unacademy-user-M6KD8EH824V3"
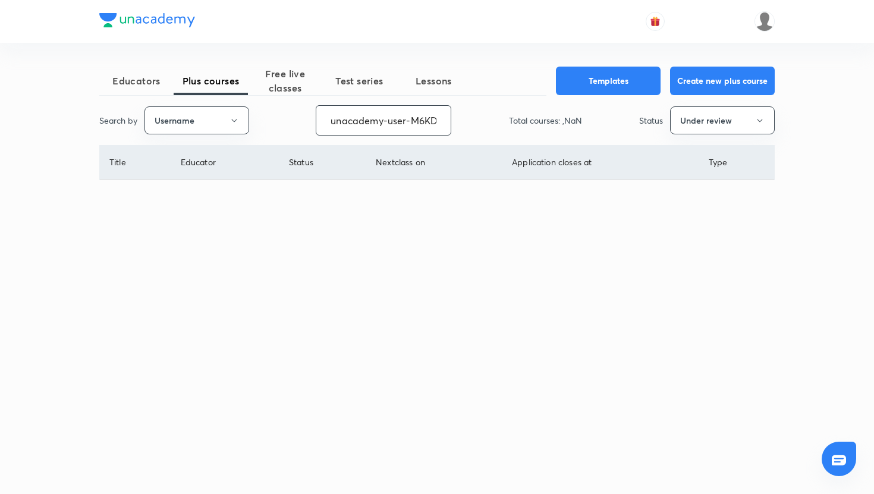
scroll to position [0, 49]
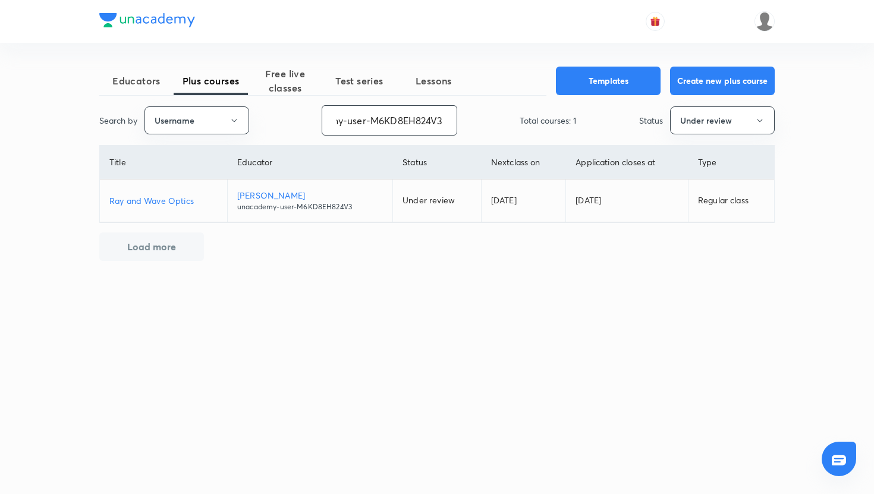
click at [184, 203] on p "Ray and Wave Optics" at bounding box center [163, 200] width 108 height 12
click at [423, 128] on input "unacademy-user-M6KD8EH824V3" at bounding box center [389, 120] width 134 height 30
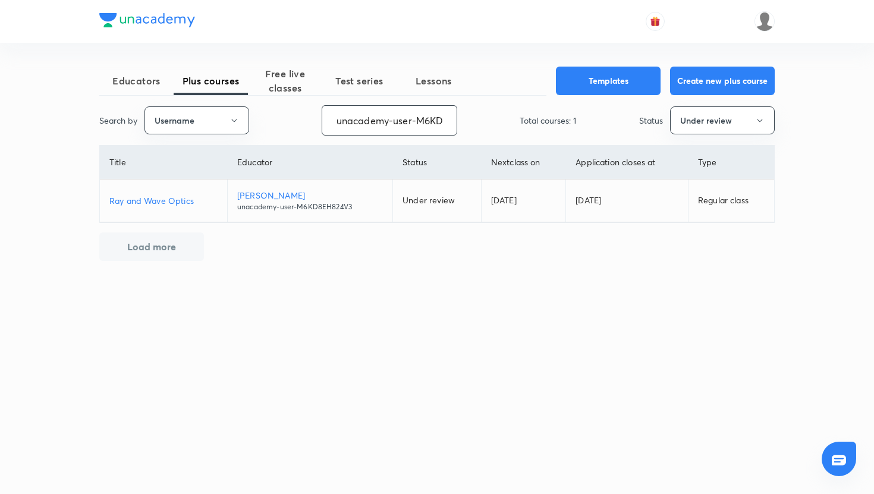
click at [423, 128] on input "unacademy-user-M6KD8EH824V3" at bounding box center [389, 120] width 134 height 30
paste input "QU2BH0QWC41I"
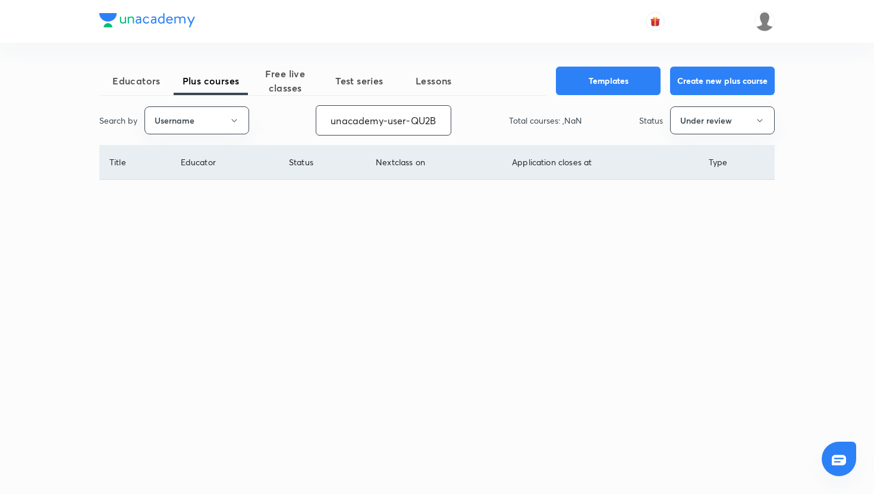
scroll to position [0, 52]
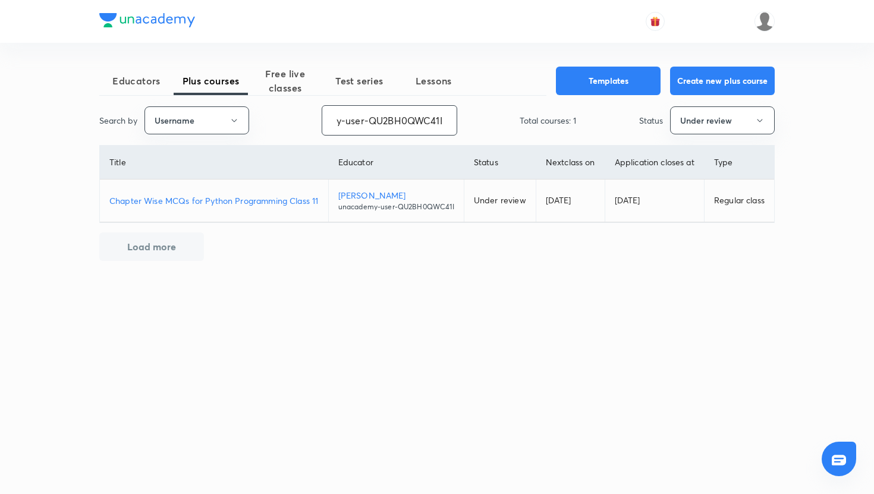
click at [179, 207] on p "Chapter Wise MCQs for Python Programming Class 11" at bounding box center [213, 200] width 209 height 12
click at [242, 207] on p "Chapter Wise MCQs for Python Programming Class 11" at bounding box center [213, 200] width 209 height 12
click at [391, 125] on input "unacademy-user-QU2BH0QWC41I" at bounding box center [389, 120] width 134 height 30
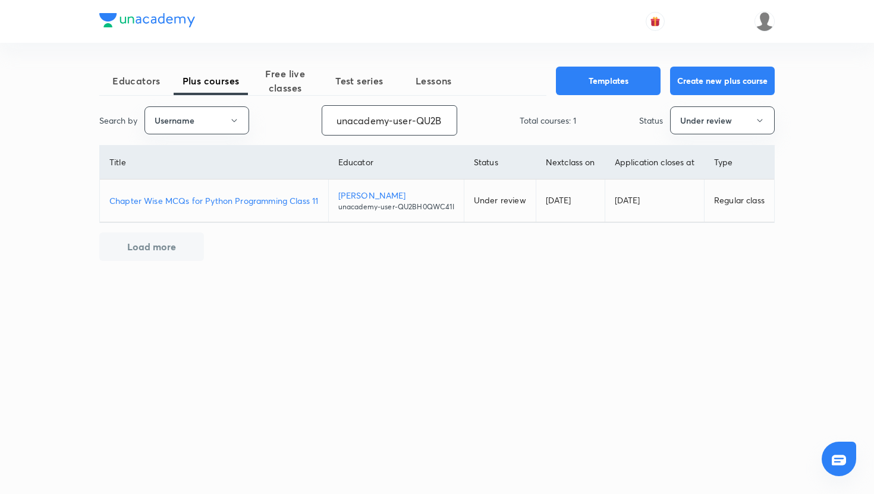
click at [391, 125] on input "unacademy-user-QU2BH0QWC41I" at bounding box center [389, 120] width 134 height 30
paste input "W9VF4FQCGH51"
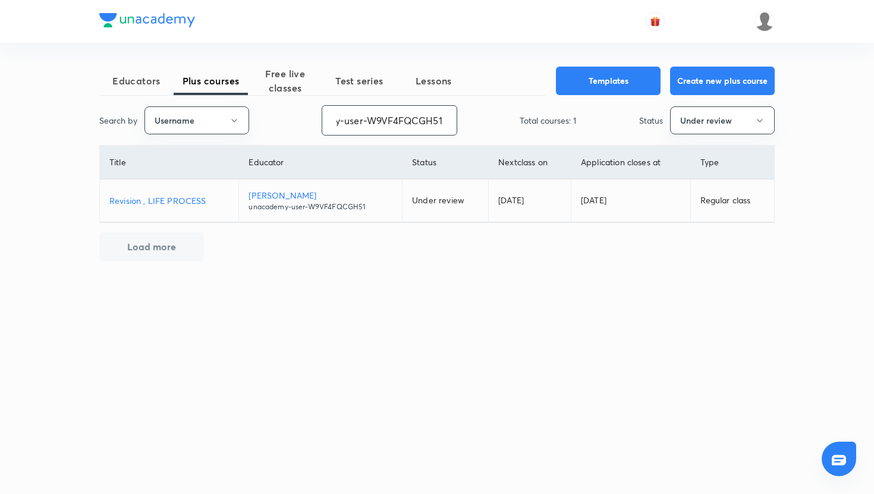
click at [203, 197] on p "Revision , LIFE PROCESS" at bounding box center [169, 200] width 120 height 12
click at [376, 128] on input "unacademy-user-W9VF4FQCGH51" at bounding box center [389, 120] width 134 height 30
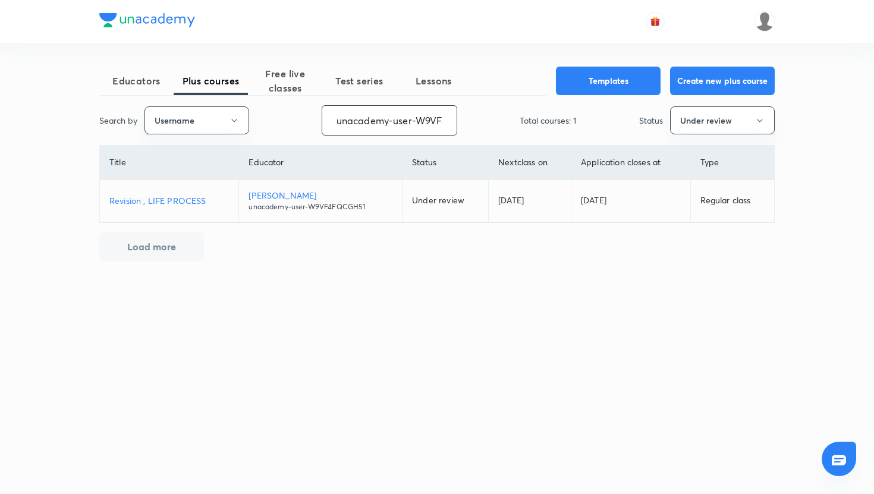
click at [376, 128] on input "unacademy-user-W9VF4FQCGH51" at bounding box center [389, 120] width 134 height 30
paste input "ttworriwbfen"
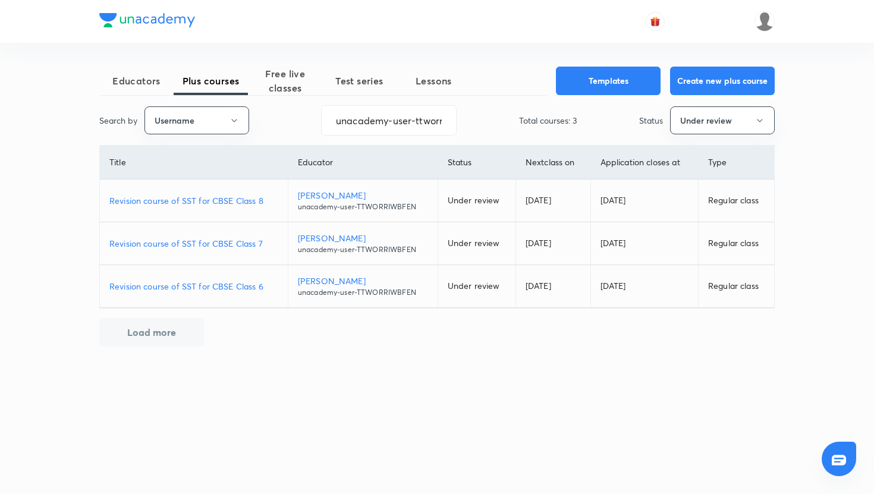
click at [310, 194] on p "Komal Gusai" at bounding box center [363, 195] width 130 height 12
click at [197, 197] on p "Revision course of SST for CBSE Class 8" at bounding box center [193, 200] width 169 height 12
click at [324, 193] on p "Komal Gusai" at bounding box center [363, 195] width 130 height 12
click at [174, 219] on td "Revision course of SST for CBSE Class 8" at bounding box center [194, 201] width 188 height 43
click at [174, 205] on p "Revision course of SST for CBSE Class 8" at bounding box center [193, 200] width 169 height 12
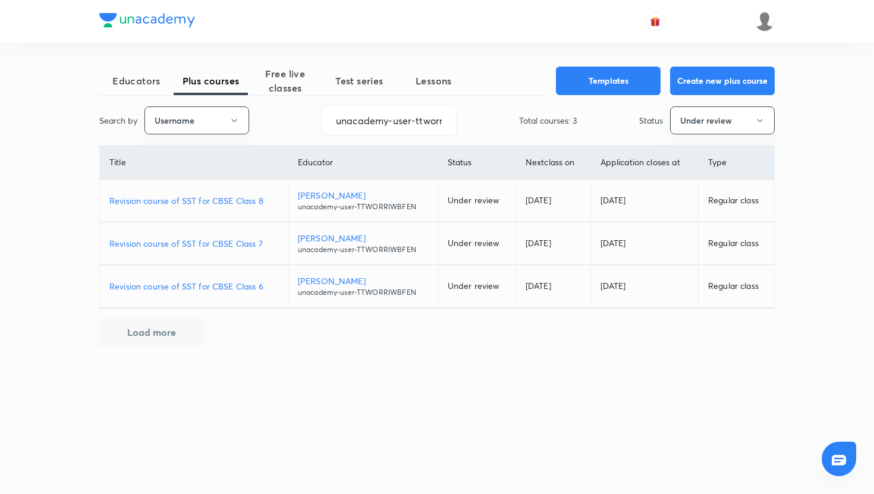
click at [233, 240] on p "Revision course of SST for CBSE Class 7" at bounding box center [193, 243] width 169 height 12
click at [237, 291] on p "Revision course of SST for CBSE Class 6" at bounding box center [193, 286] width 169 height 12
click at [390, 125] on input "unacademy-user-ttworriwbfen" at bounding box center [389, 120] width 134 height 30
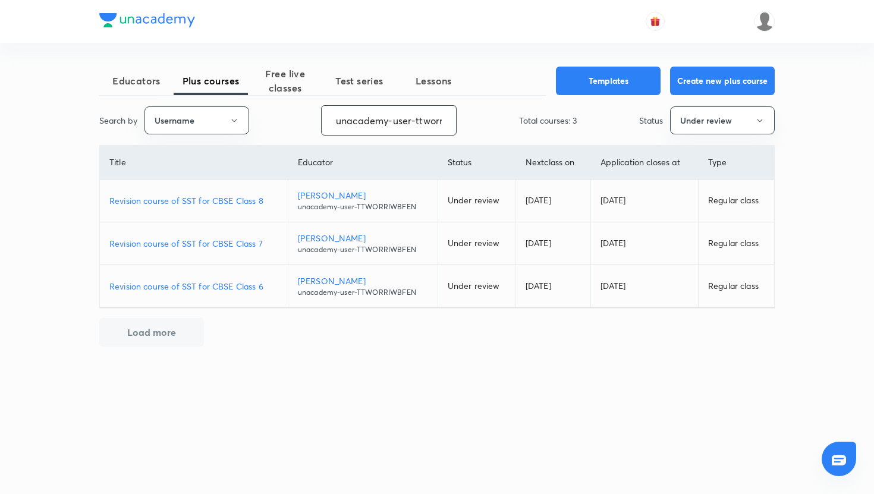
click at [390, 125] on input "unacademy-user-ttworriwbfen" at bounding box center [389, 120] width 134 height 30
paste input "poojashah-4017"
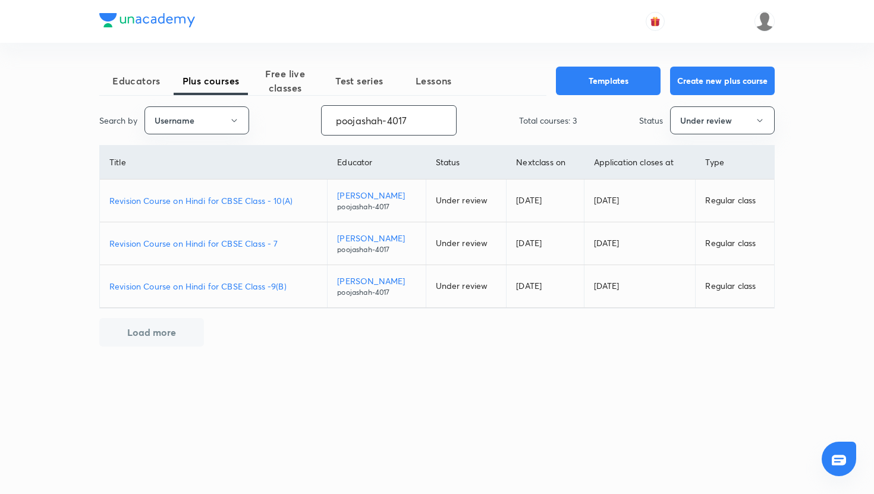
click at [268, 202] on p "Revision Course on Hindi for CBSE Class - 10(A)" at bounding box center [213, 200] width 208 height 12
click at [260, 246] on p "Revision Course on Hindi for CBSE Class - 7" at bounding box center [213, 243] width 208 height 12
click at [278, 288] on p "Revision Course on Hindi for CBSE Class -9(B)" at bounding box center [213, 286] width 208 height 12
click at [385, 134] on input "poojashah-4017" at bounding box center [389, 120] width 134 height 30
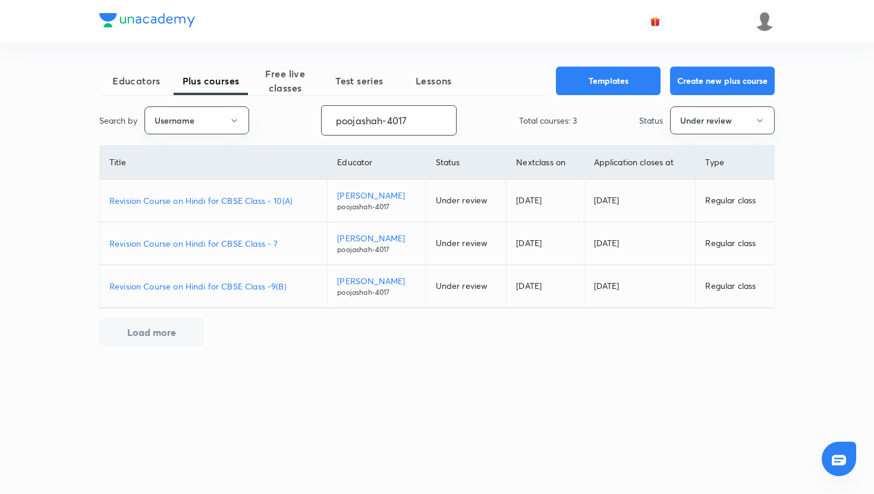
click at [385, 134] on input "poojashah-4017" at bounding box center [389, 120] width 134 height 30
paste input "unacademy-user-bjkp53i5i0ic"
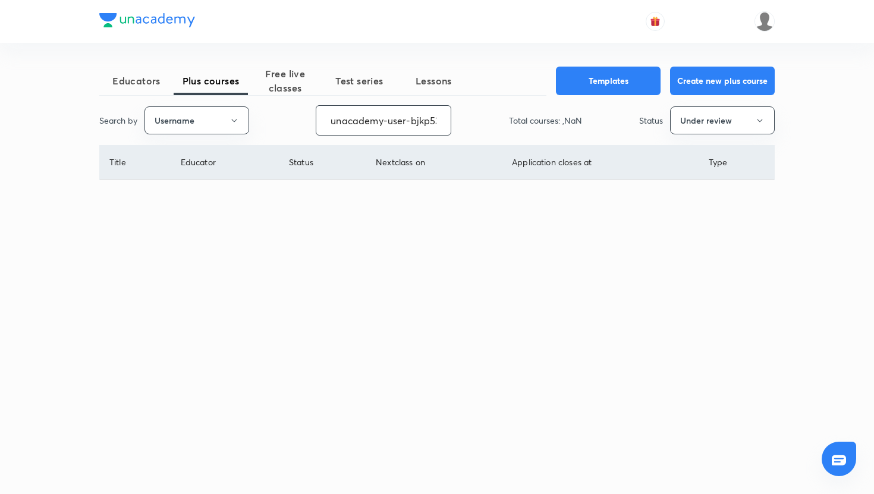
scroll to position [0, 30]
type input "unacademy-user-bjkp53i5i0ic"
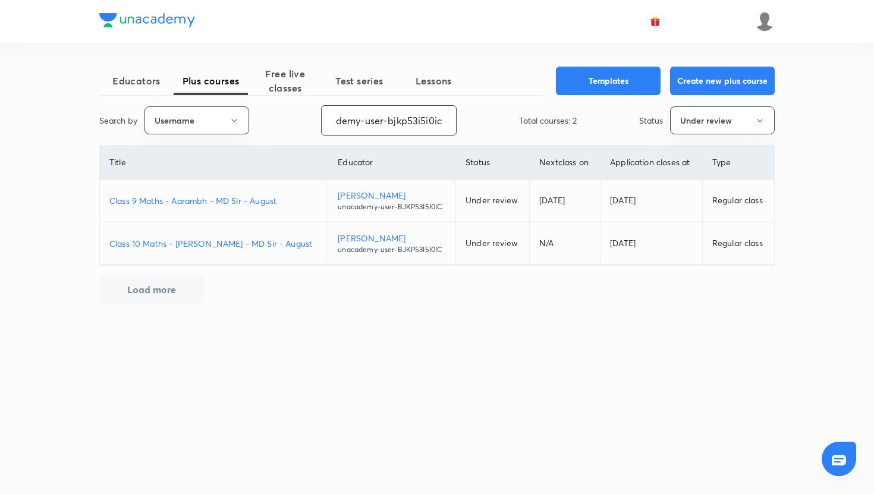
click at [263, 196] on p "Class 9 Maths - Aarambh - MD Sir - August" at bounding box center [213, 200] width 209 height 12
click at [392, 130] on input "unacademy-user-bjkp53i5i0ic" at bounding box center [389, 120] width 134 height 30
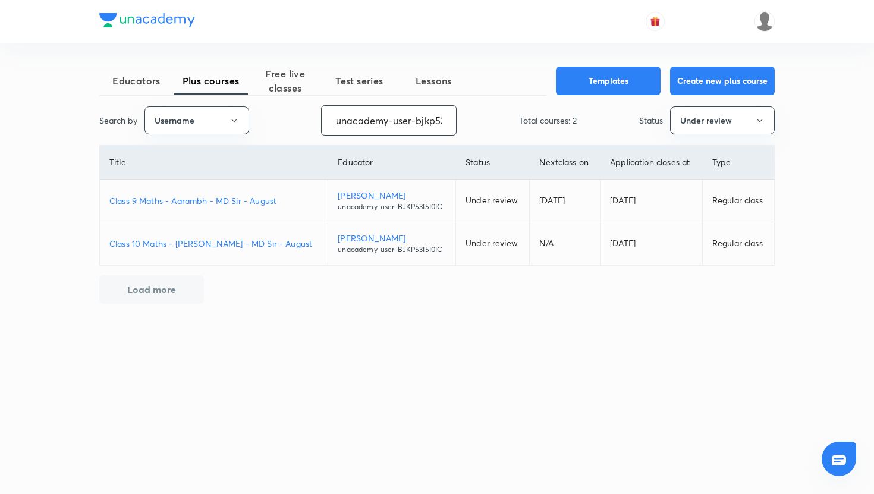
click at [392, 130] on input "unacademy-user-bjkp53i5i0ic" at bounding box center [389, 120] width 134 height 30
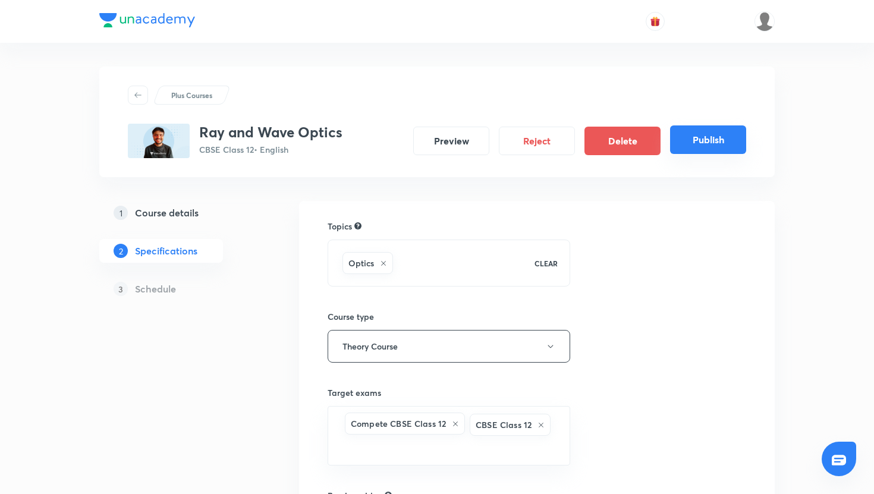
click at [715, 138] on button "Publish" at bounding box center [708, 139] width 76 height 29
click at [694, 137] on button "Publish" at bounding box center [708, 139] width 76 height 29
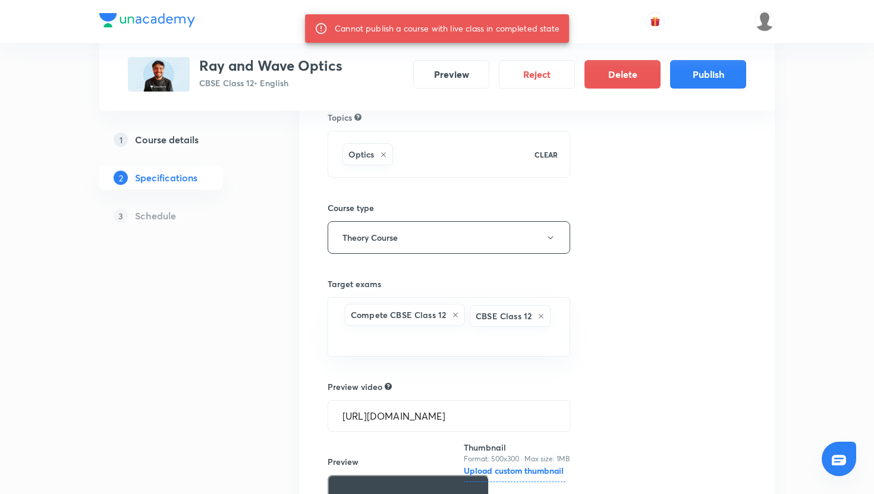
scroll to position [291, 0]
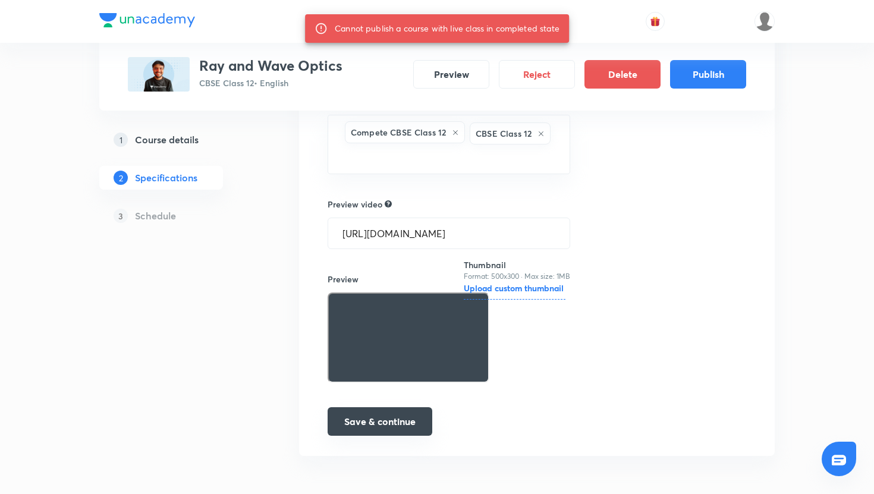
click at [407, 412] on button "Save & continue" at bounding box center [380, 421] width 105 height 29
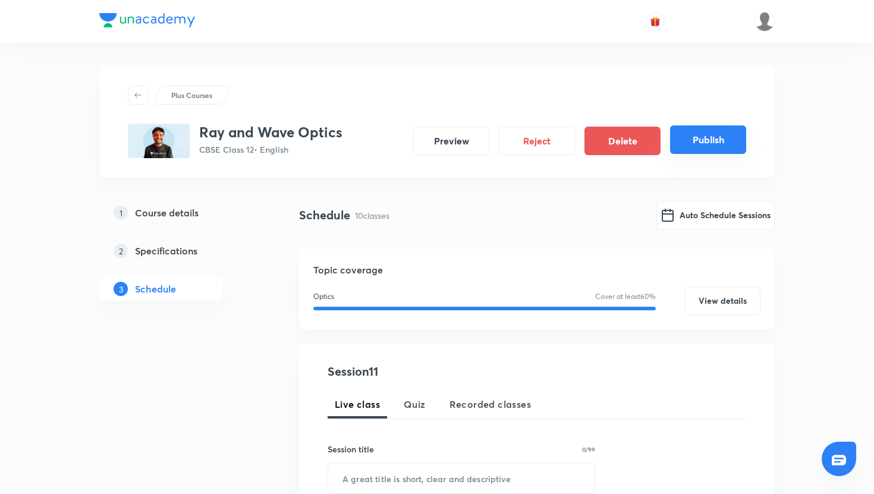
click at [715, 140] on button "Publish" at bounding box center [708, 139] width 76 height 29
click at [718, 212] on button "Auto Schedule Sessions" at bounding box center [716, 214] width 118 height 29
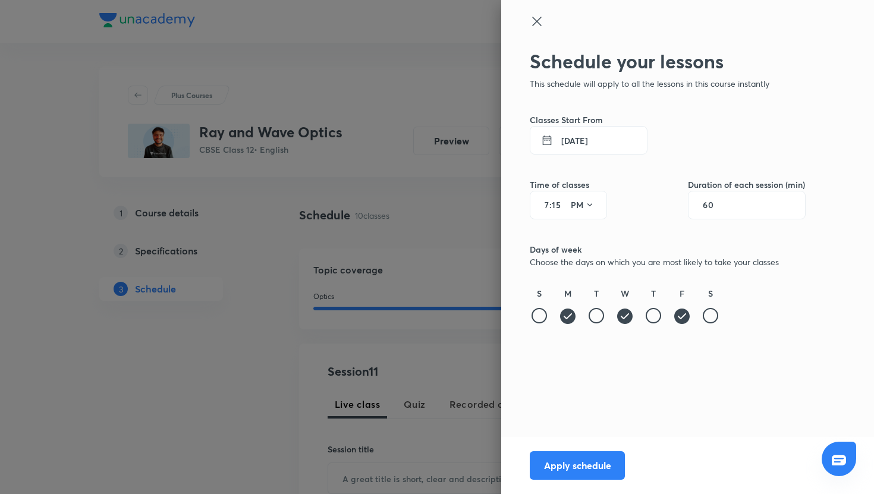
click at [591, 145] on button "[DATE]" at bounding box center [589, 140] width 118 height 29
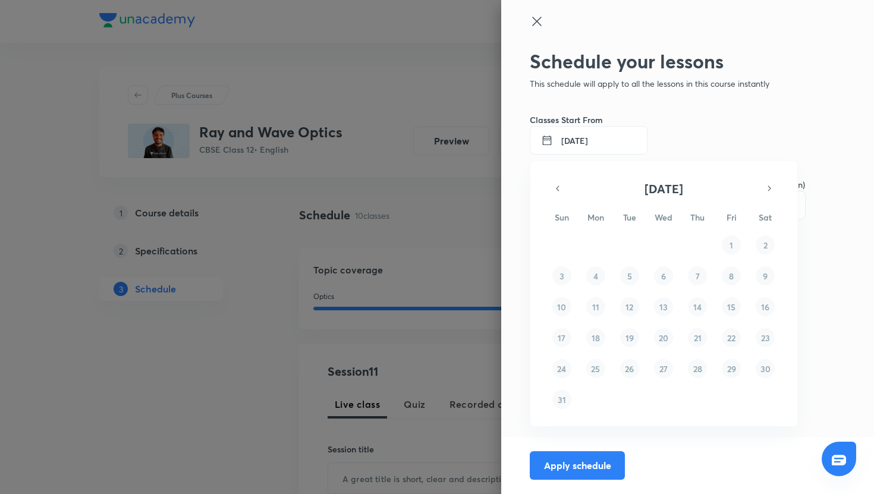
scroll to position [7, 0]
click at [770, 186] on icon "button" at bounding box center [770, 182] width 10 height 14
click at [600, 244] on button "1" at bounding box center [595, 244] width 19 height 19
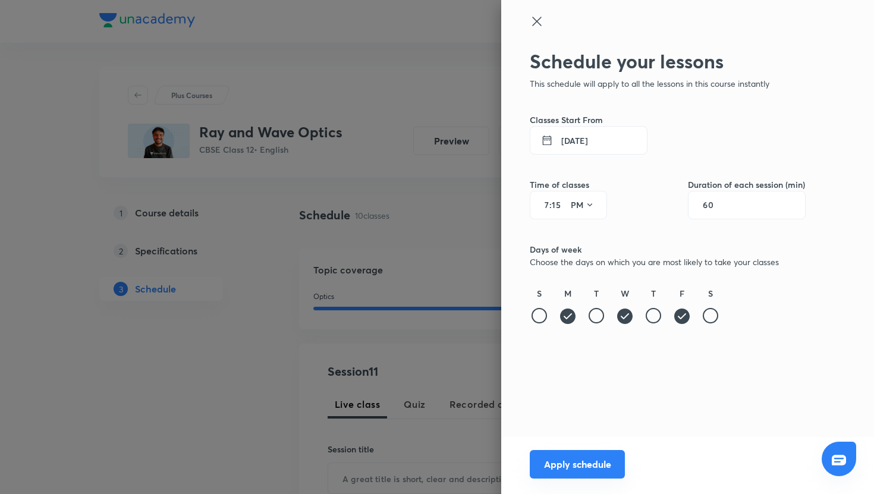
click at [583, 469] on button "Apply schedule" at bounding box center [577, 464] width 95 height 29
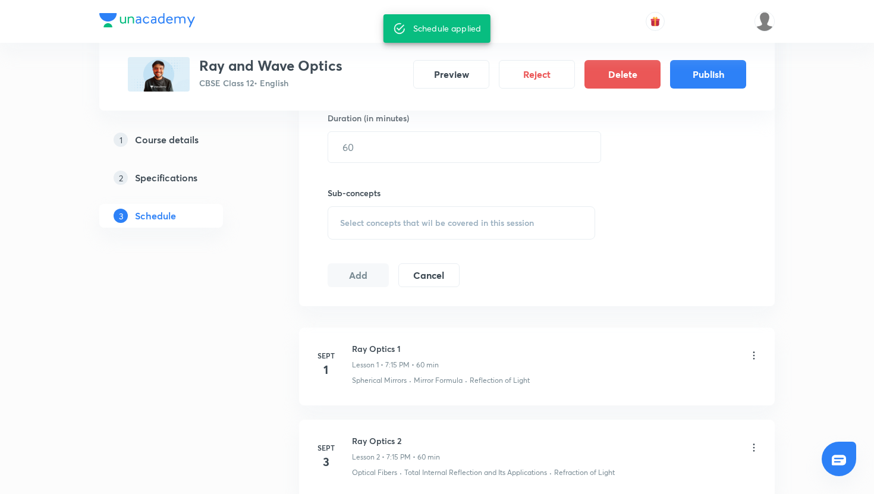
scroll to position [482, 0]
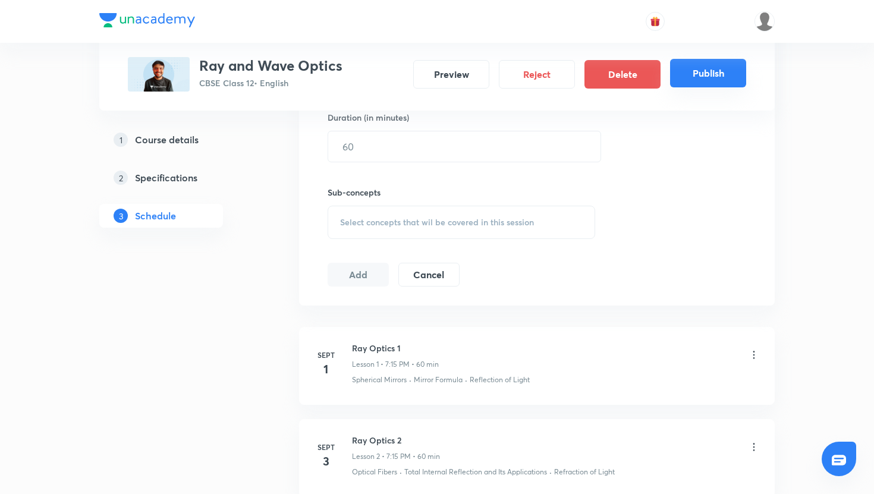
click at [726, 76] on button "Publish" at bounding box center [708, 73] width 76 height 29
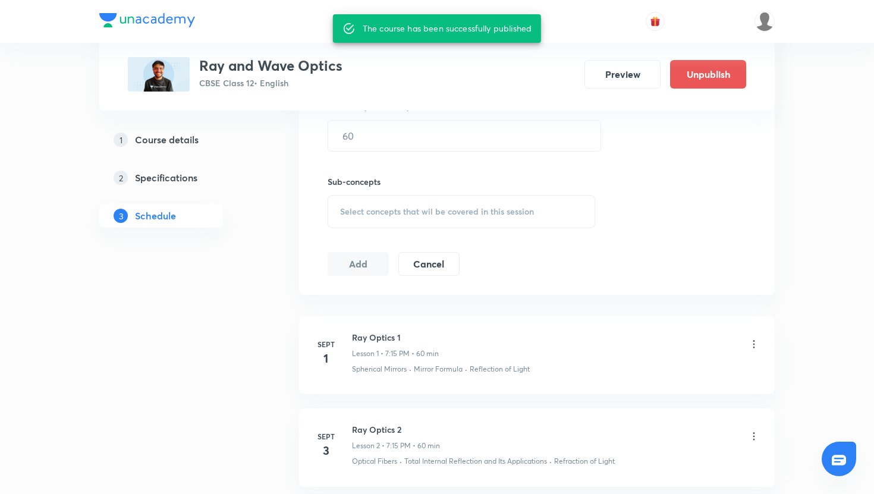
click at [23, 211] on div "Plus Courses Ray and Wave Optics CBSE Class 12 • English Preview Unpublish 1 Co…" at bounding box center [437, 449] width 874 height 1863
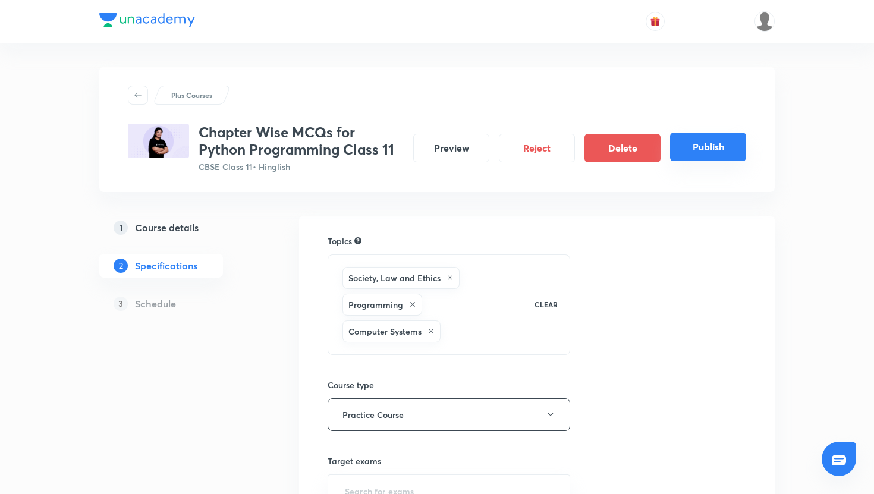
click at [690, 156] on button "Publish" at bounding box center [708, 147] width 76 height 29
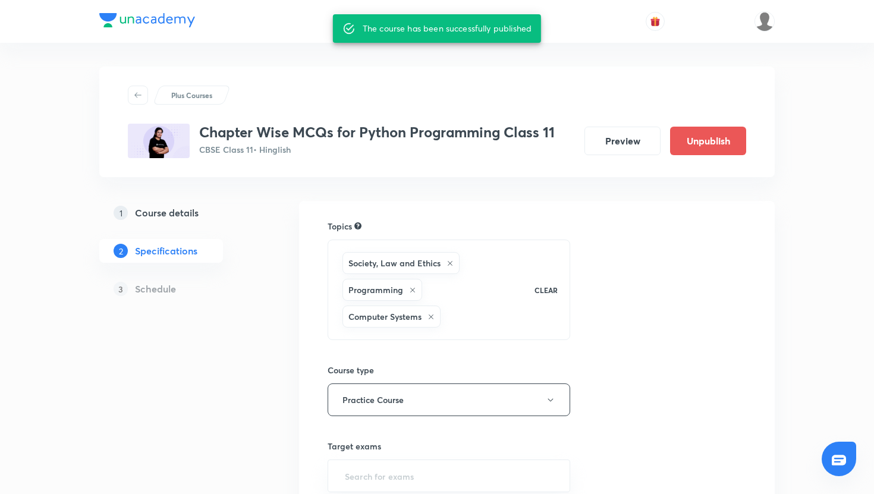
click at [284, 101] on div "Plus Courses" at bounding box center [437, 95] width 618 height 19
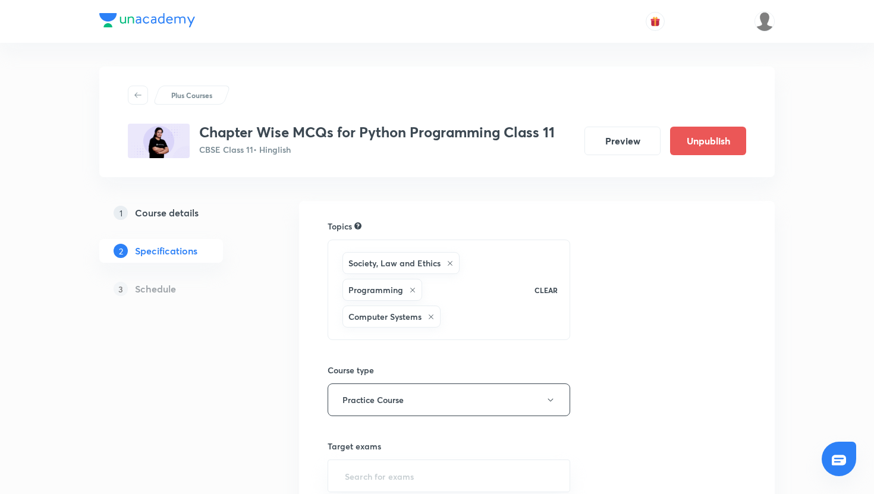
click at [44, 95] on div "Plus Courses Chapter Wise MCQs for Python Programming Class 11 CBSE Class 11 • …" at bounding box center [437, 369] width 874 height 738
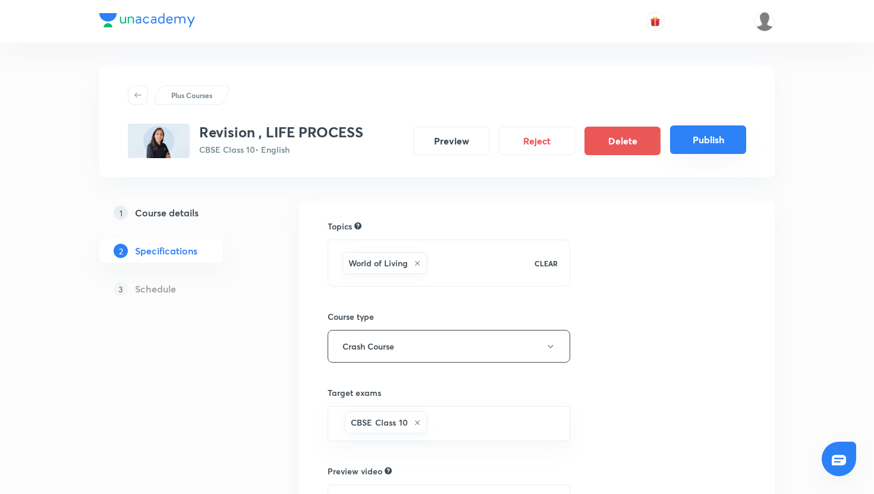
click at [706, 139] on button "Publish" at bounding box center [708, 139] width 76 height 29
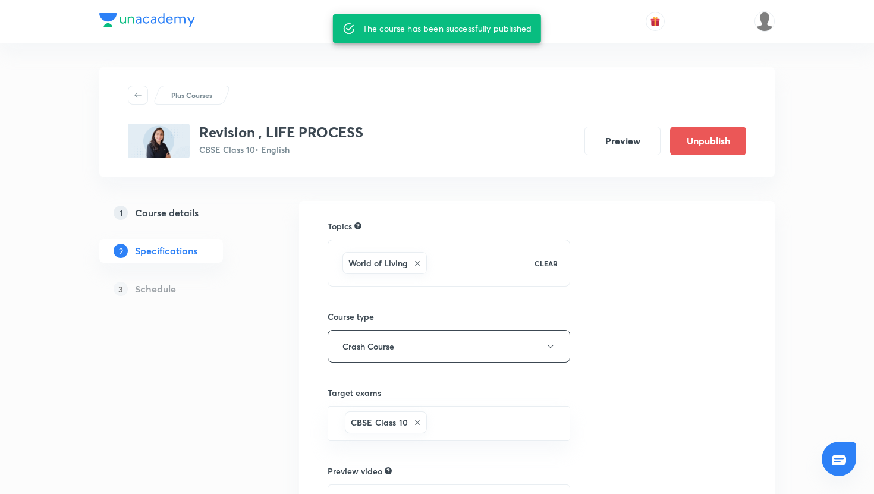
click at [268, 62] on div "Plus Courses Revision , LIFE PROCESS CBSE Class 10 • English Preview Unpublish …" at bounding box center [437, 354] width 676 height 623
click at [73, 140] on div "Plus Courses Revision , LIFE PROCESS CBSE Class 10 • English Preview Unpublish …" at bounding box center [437, 343] width 874 height 687
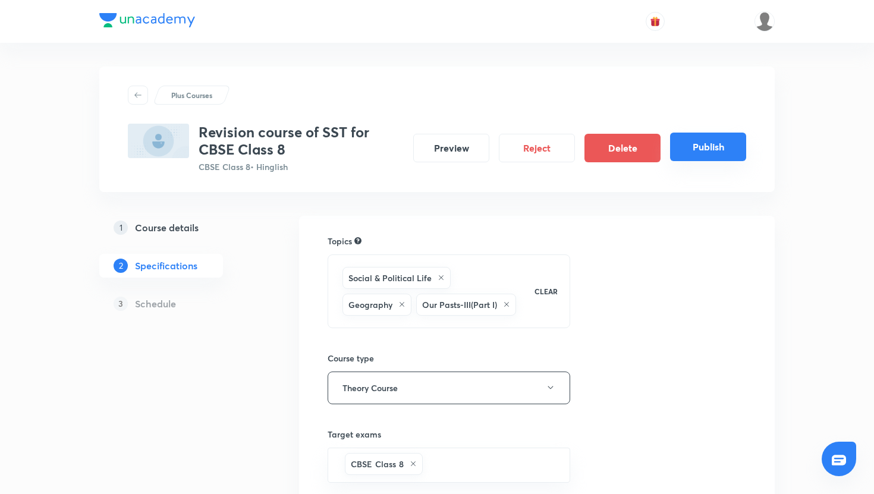
click at [693, 149] on button "Publish" at bounding box center [708, 147] width 76 height 29
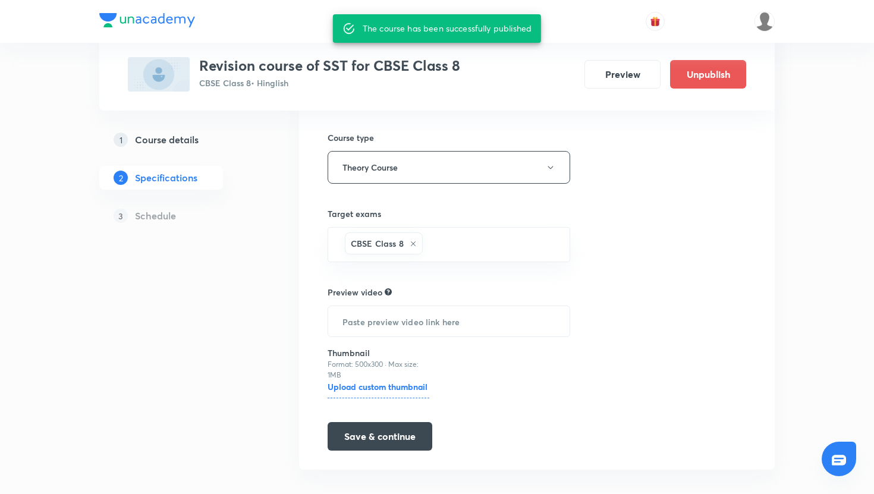
scroll to position [219, 0]
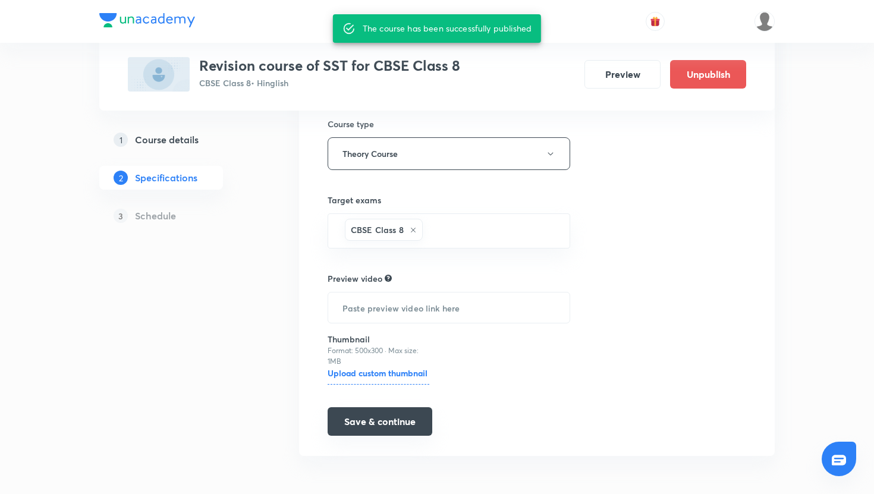
click at [401, 424] on button "Save & continue" at bounding box center [380, 421] width 105 height 29
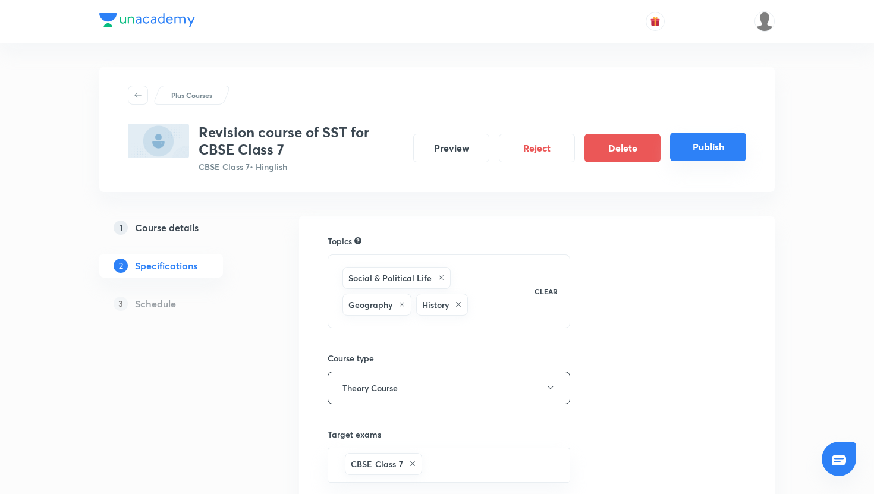
click at [683, 152] on button "Publish" at bounding box center [708, 147] width 76 height 29
click at [692, 140] on button "Publish" at bounding box center [708, 147] width 76 height 29
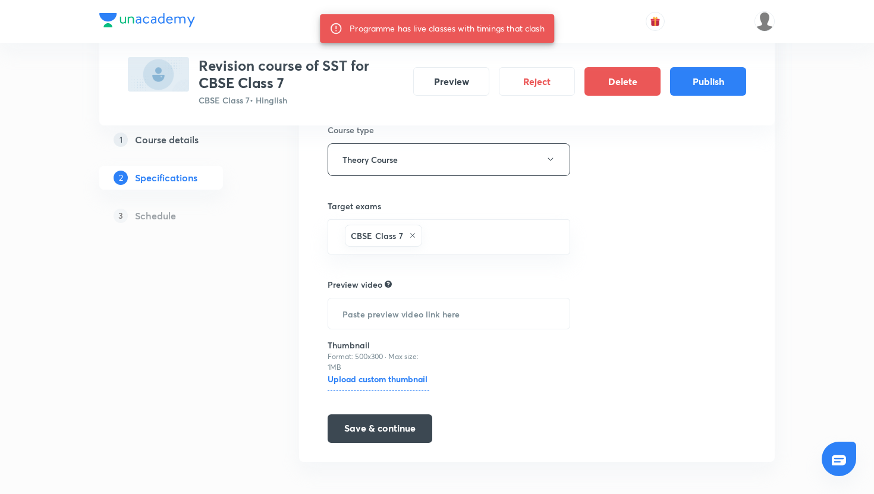
scroll to position [234, 0]
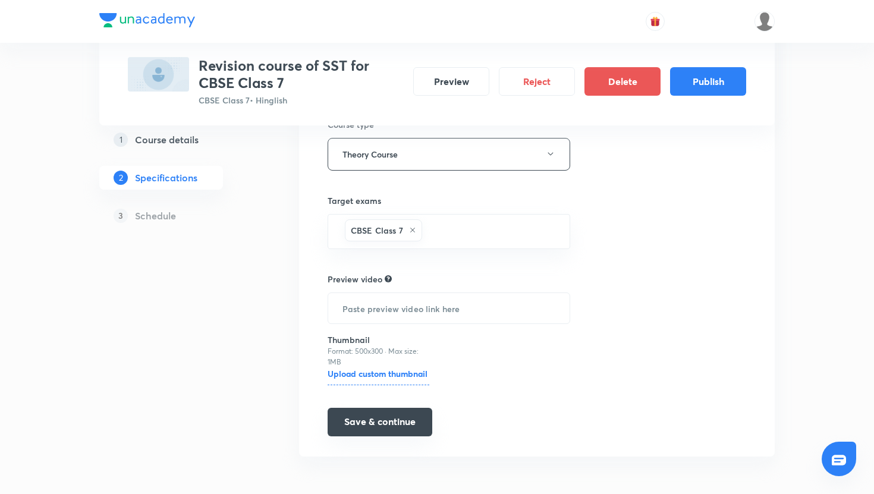
click at [408, 417] on button "Save & continue" at bounding box center [380, 422] width 105 height 29
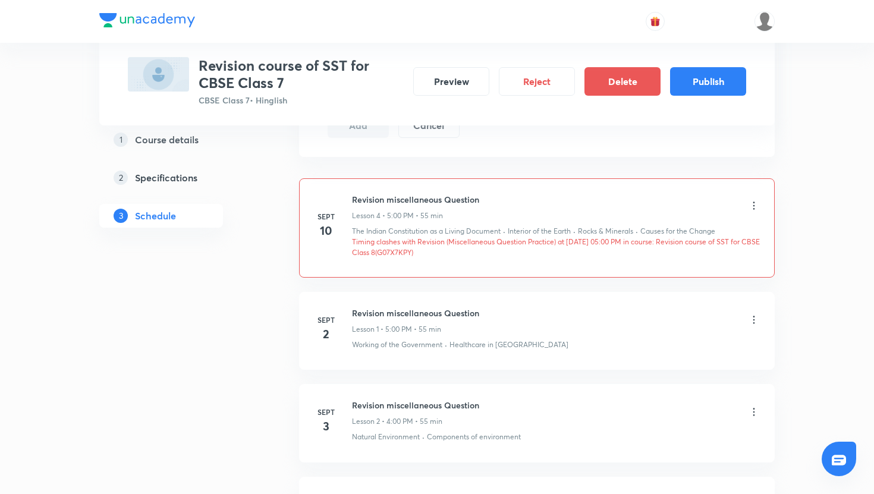
scroll to position [642, 0]
click at [425, 259] on p "Timing clashes with Revision (Miscellaneous Question Practice) at 10 Sep 2025 0…" at bounding box center [556, 250] width 408 height 21
copy p "G07X7KPY"
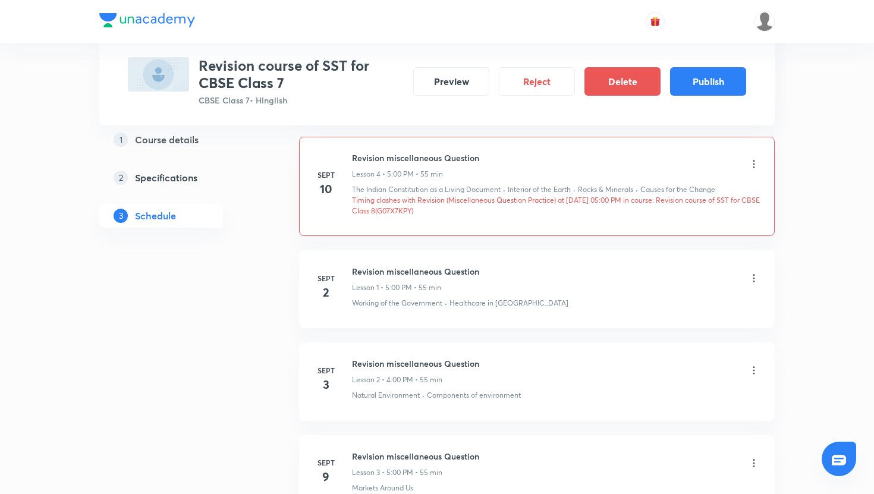
scroll to position [690, 0]
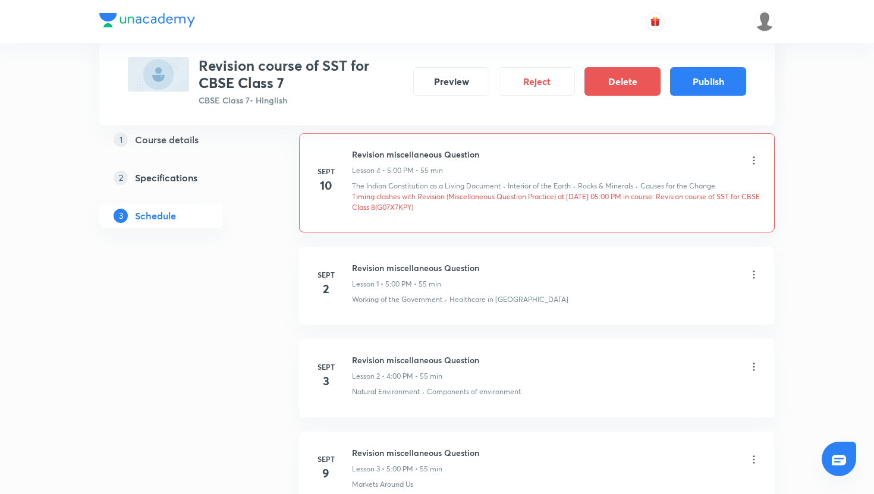
click at [755, 165] on icon at bounding box center [754, 161] width 12 height 12
click at [689, 187] on li "Edit" at bounding box center [694, 191] width 130 height 22
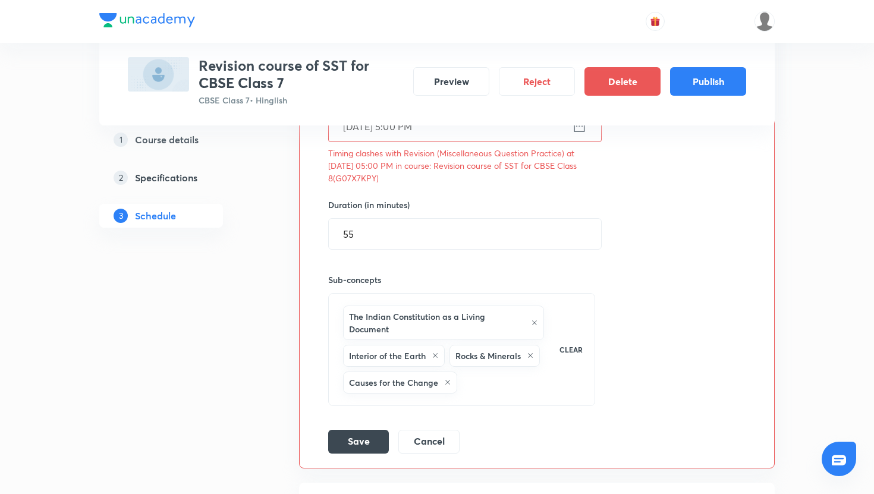
scroll to position [406, 0]
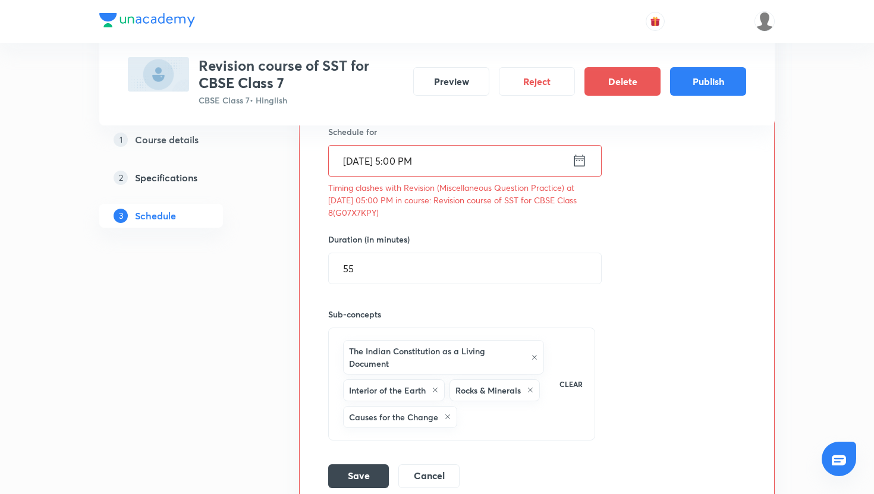
click at [409, 163] on input "Sept 10, 2025, 5:00 PM" at bounding box center [450, 161] width 243 height 30
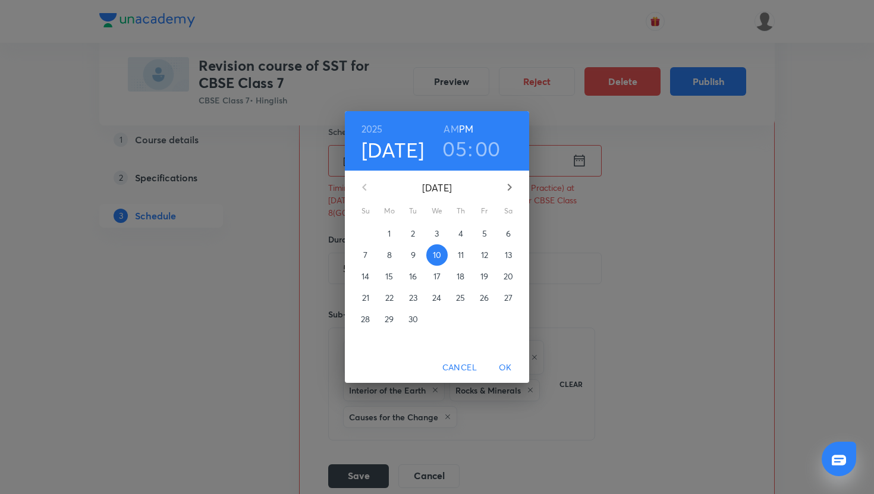
click at [451, 156] on h3 "05" at bounding box center [454, 148] width 24 height 25
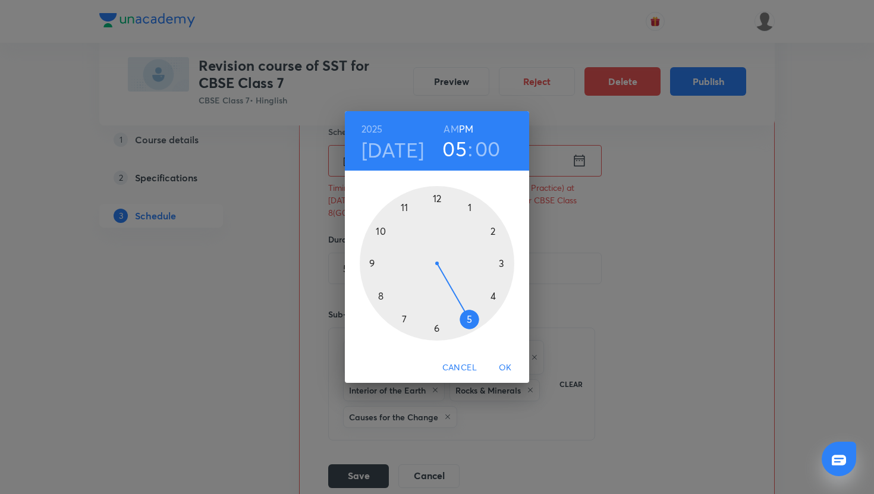
click at [492, 297] on div at bounding box center [437, 263] width 155 height 155
click at [509, 368] on span "OK" at bounding box center [505, 367] width 29 height 15
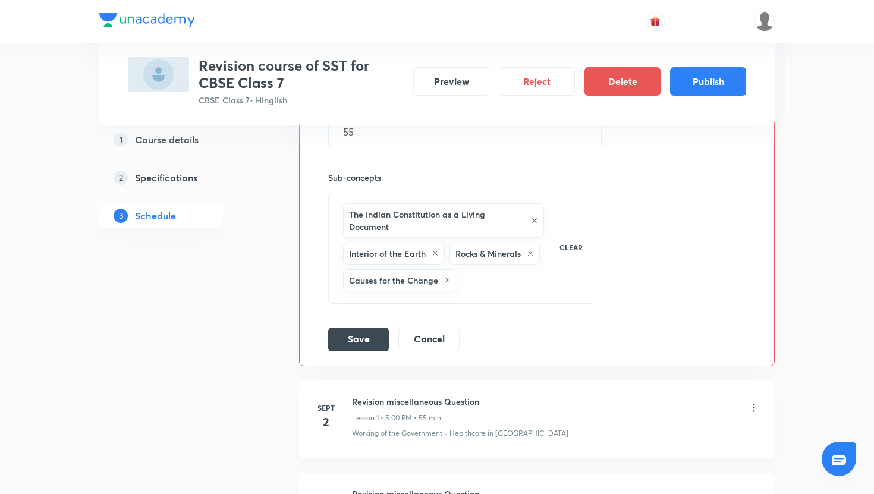
scroll to position [548, 0]
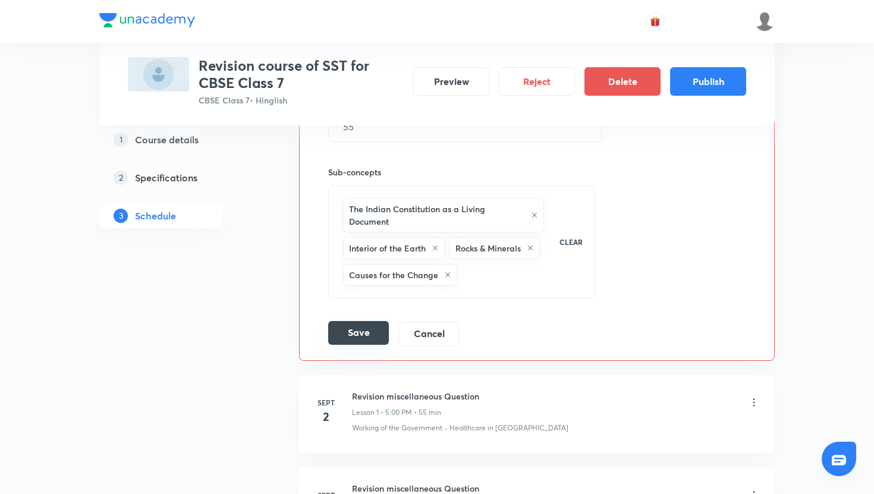
click at [376, 342] on button "Save" at bounding box center [358, 333] width 61 height 24
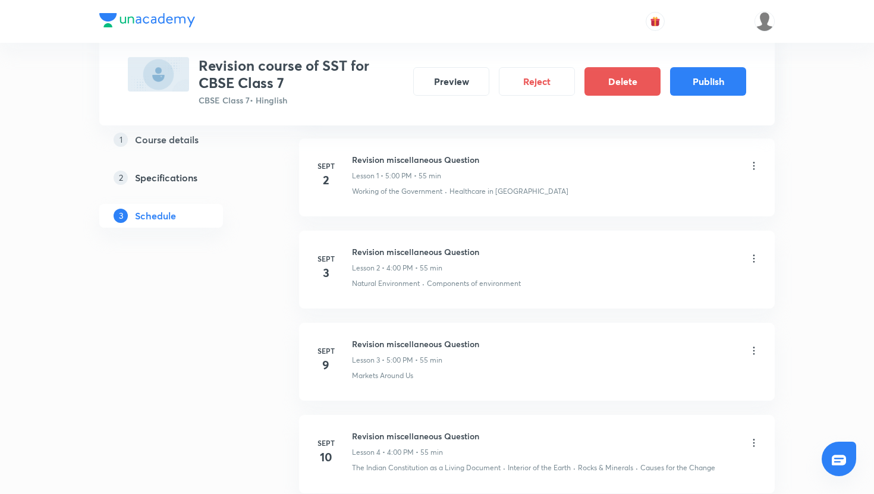
scroll to position [290, 0]
click at [726, 83] on button "Publish" at bounding box center [708, 80] width 76 height 29
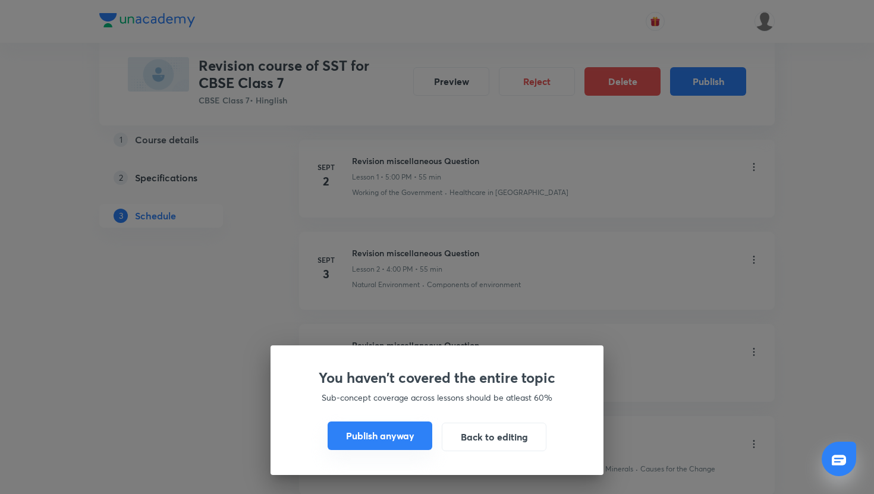
click at [406, 436] on button "Publish anyway" at bounding box center [380, 436] width 105 height 29
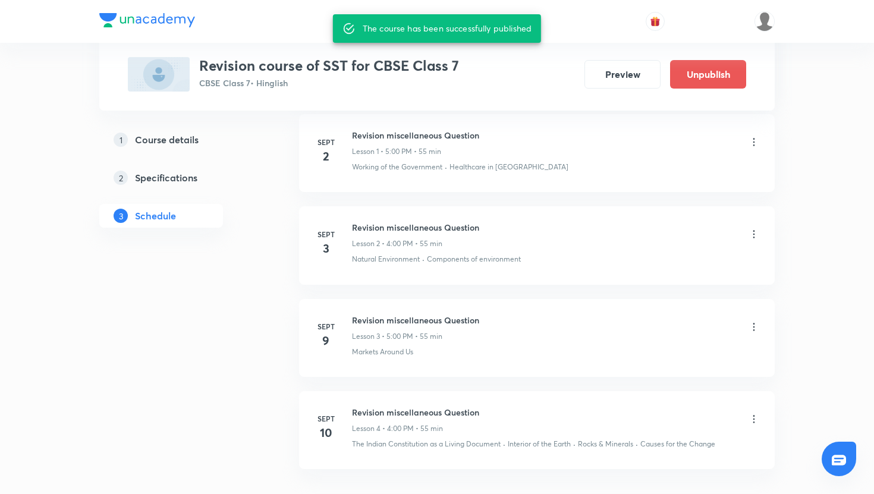
scroll to position [275, 0]
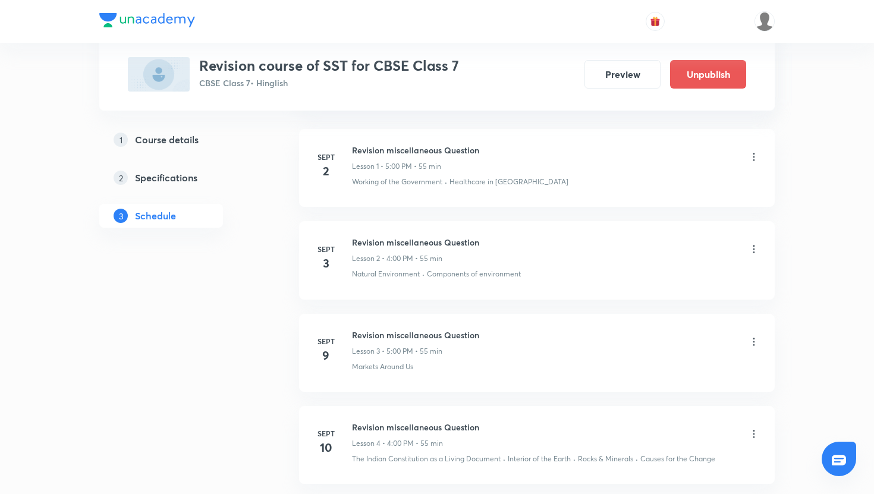
click at [221, 288] on div "1 Course details 2 Specifications 3 Schedule" at bounding box center [180, 250] width 162 height 649
click at [35, 206] on div "Plus Courses Revision course of SST for CBSE Class 7 CBSE Class 7 • Hinglish Pr…" at bounding box center [437, 160] width 874 height 871
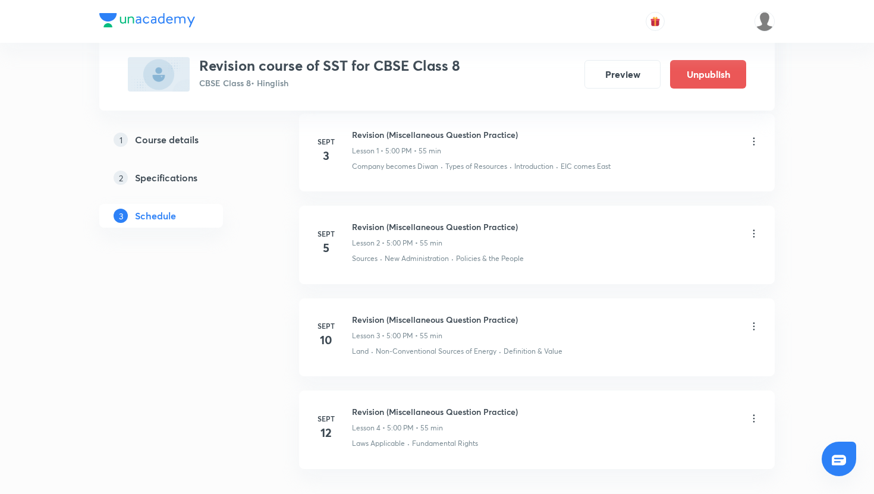
scroll to position [687, 0]
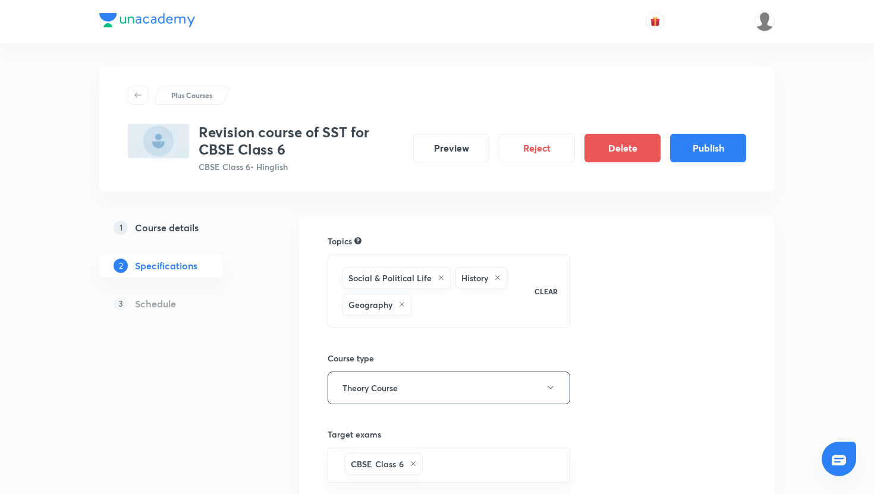
click at [749, 153] on div "Plus Courses Revision course of SST for CBSE Class 6 CBSE Class 6 • Hinglish Pr…" at bounding box center [437, 129] width 676 height 125
click at [723, 153] on button "Publish" at bounding box center [708, 147] width 76 height 29
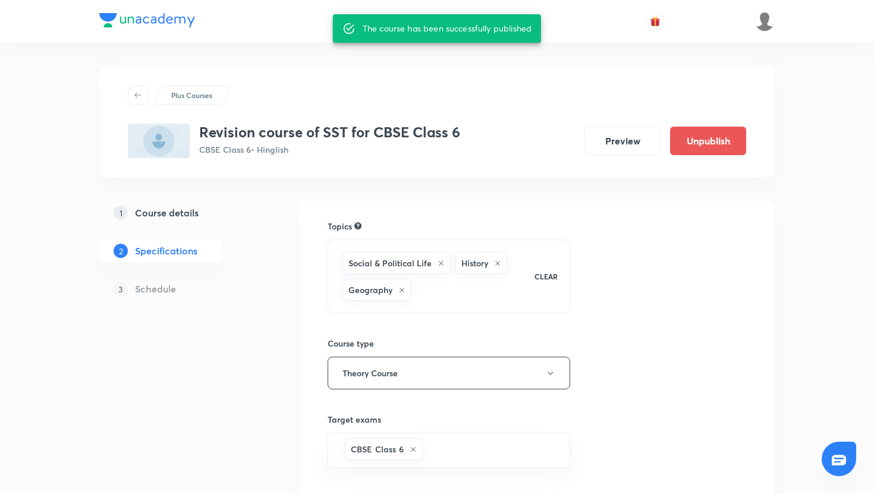
click at [289, 87] on div "Plus Courses" at bounding box center [437, 95] width 618 height 19
click at [50, 103] on div "Plus Courses Revision course of SST for CBSE Class 6 CBSE Class 6 • Hinglish Pr…" at bounding box center [437, 357] width 874 height 714
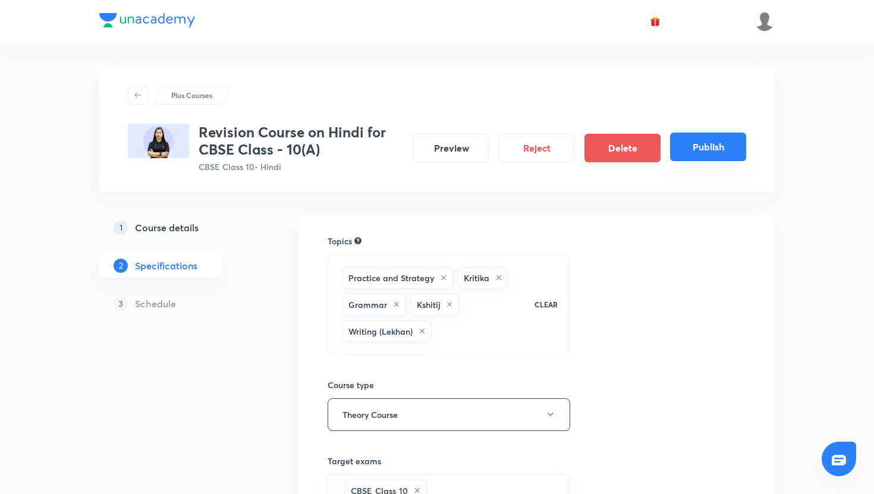
click at [687, 146] on button "Publish" at bounding box center [708, 147] width 76 height 29
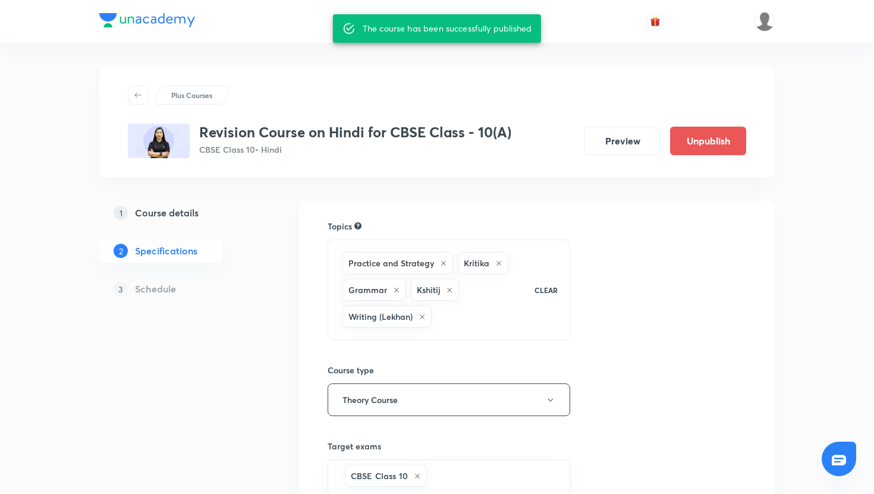
click at [29, 137] on div "Plus Courses Revision Course on Hindi for CBSE Class - 10(A) CBSE Class 10 • Hi…" at bounding box center [437, 370] width 874 height 740
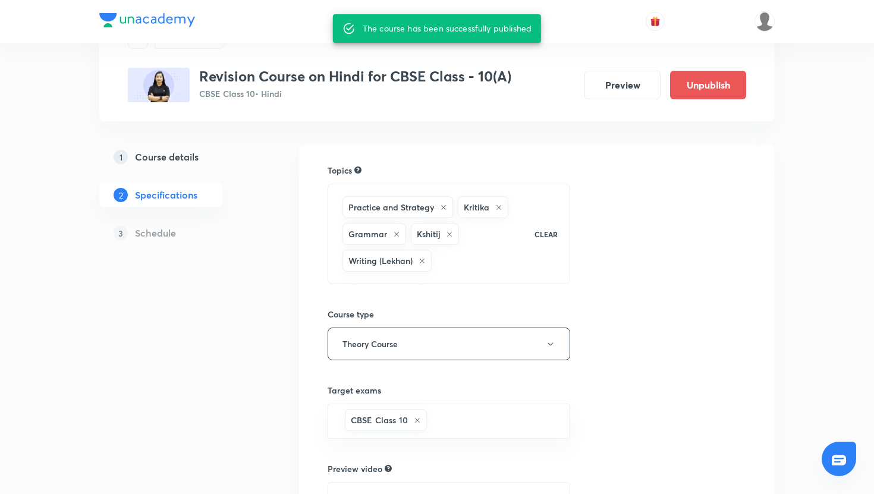
scroll to position [55, 0]
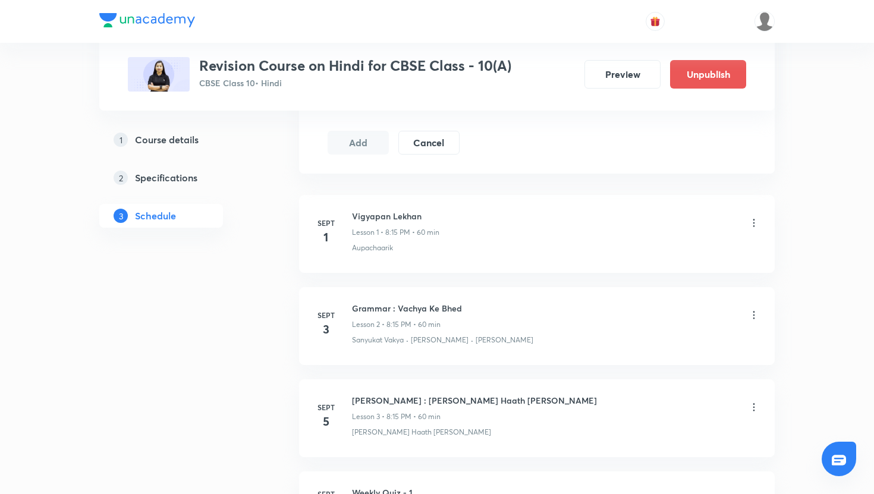
scroll to position [601, 0]
click at [44, 98] on div "Plus Courses Revision Course on Hindi for CBSE Class - 10(A) CBSE Class 10 • Hi…" at bounding box center [437, 473] width 874 height 2149
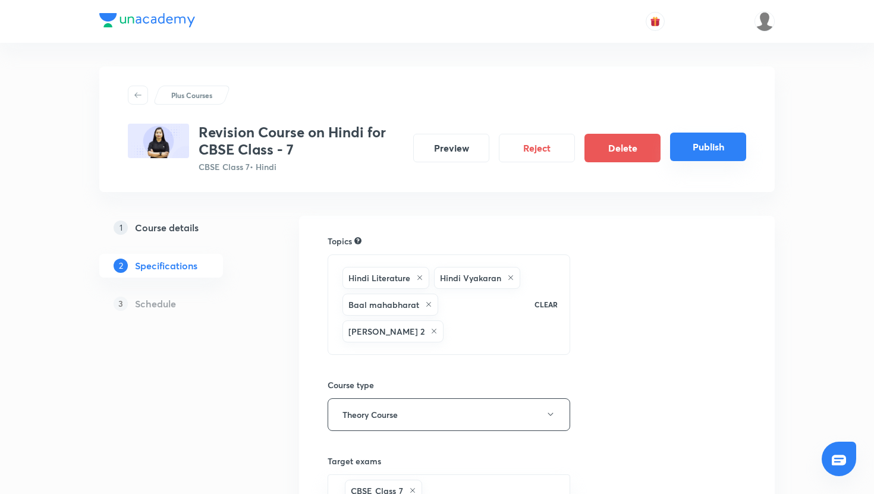
click at [681, 152] on button "Publish" at bounding box center [708, 147] width 76 height 29
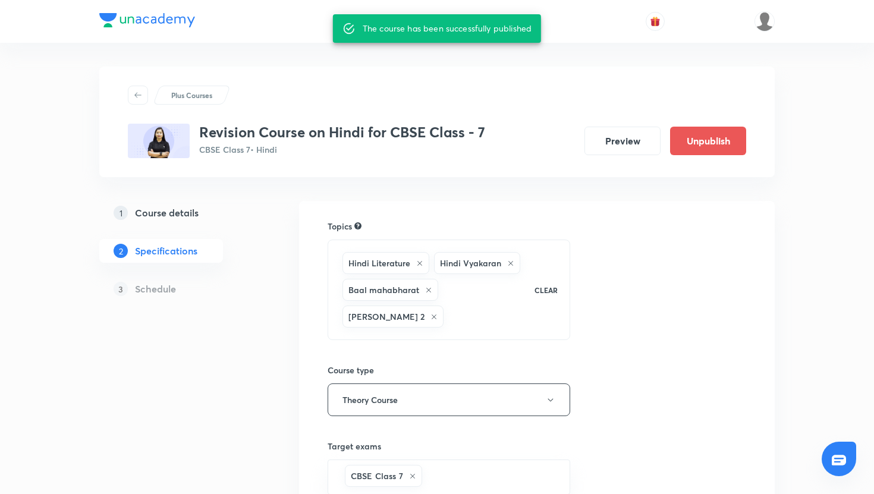
click at [283, 95] on div "Plus Courses" at bounding box center [437, 95] width 618 height 19
click at [95, 90] on div "Plus Courses Revision Course on Hindi for CBSE Class - 7 CBSE Class 7 • Hindi P…" at bounding box center [437, 370] width 874 height 740
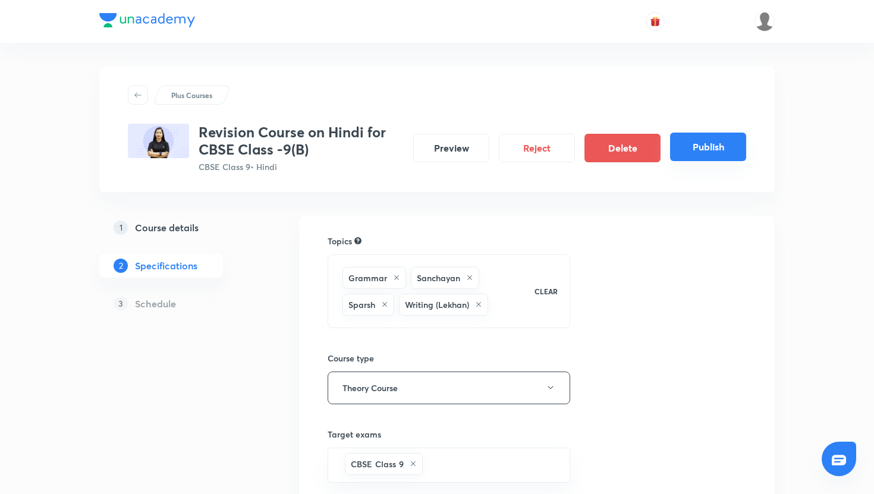
click at [674, 151] on button "Publish" at bounding box center [708, 147] width 76 height 29
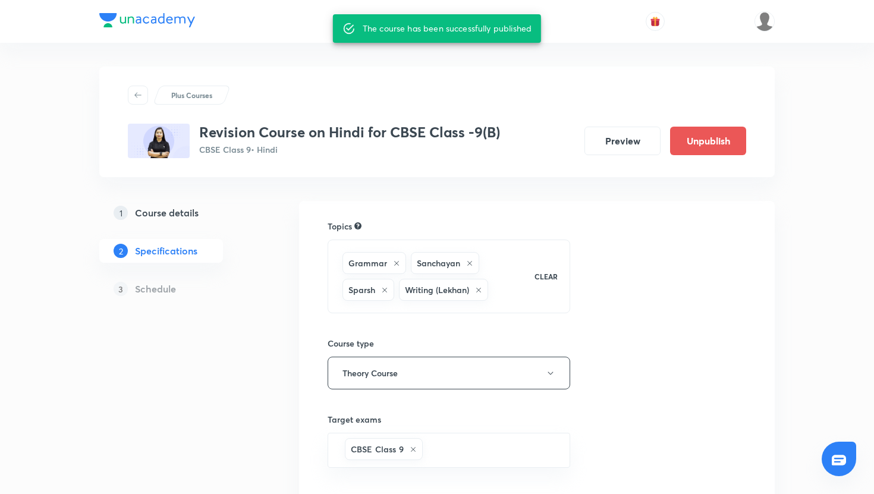
click at [43, 165] on div "Plus Courses Revision Course on Hindi for CBSE Class -9(B) CBSE Class 9 • Hindi…" at bounding box center [437, 357] width 874 height 714
click at [253, 59] on div "Plus Courses Revision Course on Hindi for CBSE Class -9(B) CBSE Class 9 • Hindi…" at bounding box center [437, 367] width 676 height 649
click at [70, 119] on div "Plus Courses Revision Course on Hindi for CBSE Class -9(B) CBSE Class 9 • Hindi…" at bounding box center [437, 357] width 874 height 714
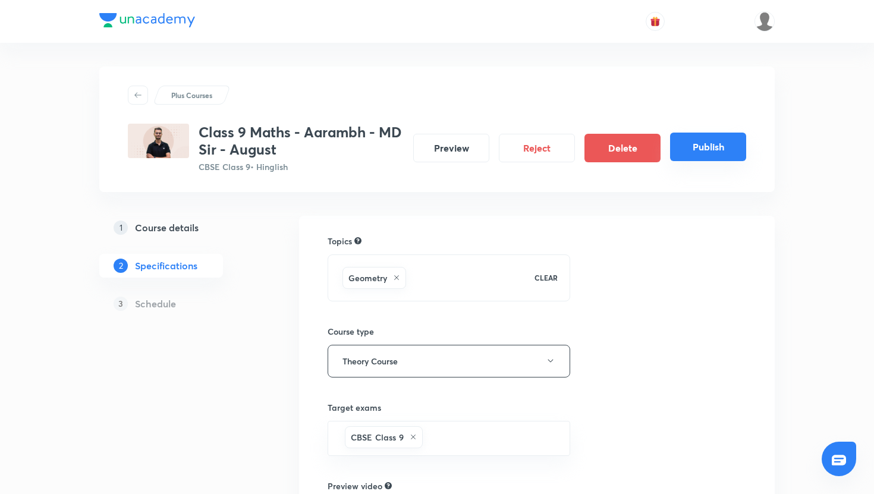
click at [675, 147] on button "Publish" at bounding box center [708, 147] width 76 height 29
